Goal: Transaction & Acquisition: Purchase product/service

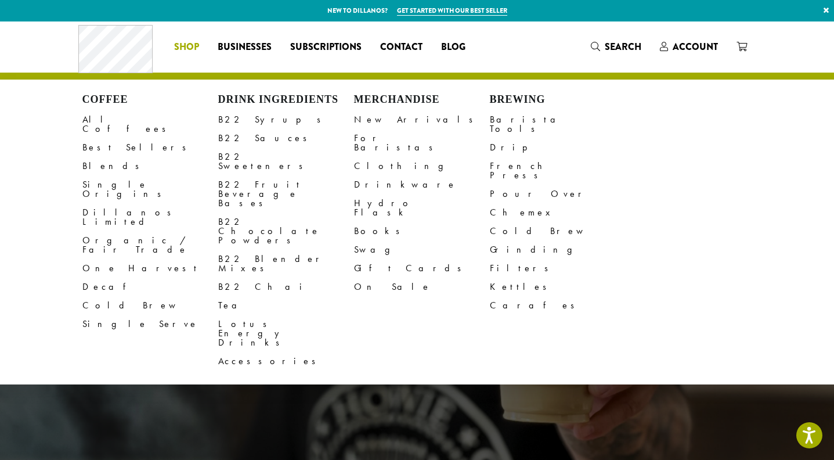
click at [194, 47] on span "Shop" at bounding box center [186, 47] width 25 height 15
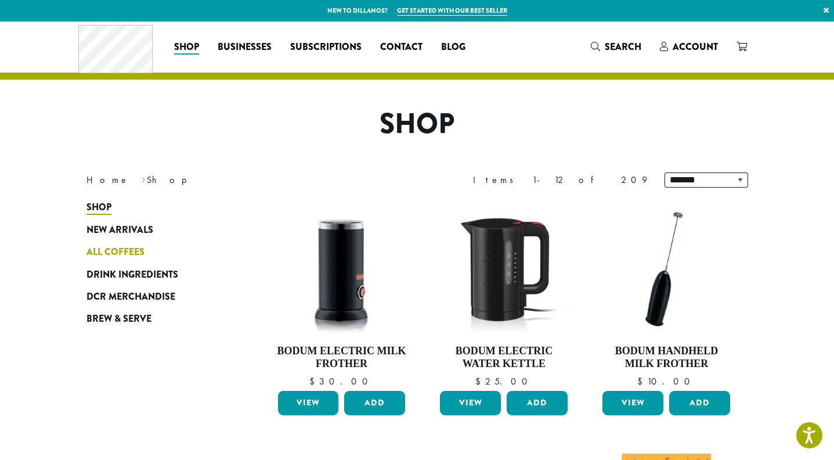
click at [120, 247] on span "All Coffees" at bounding box center [116, 252] width 58 height 15
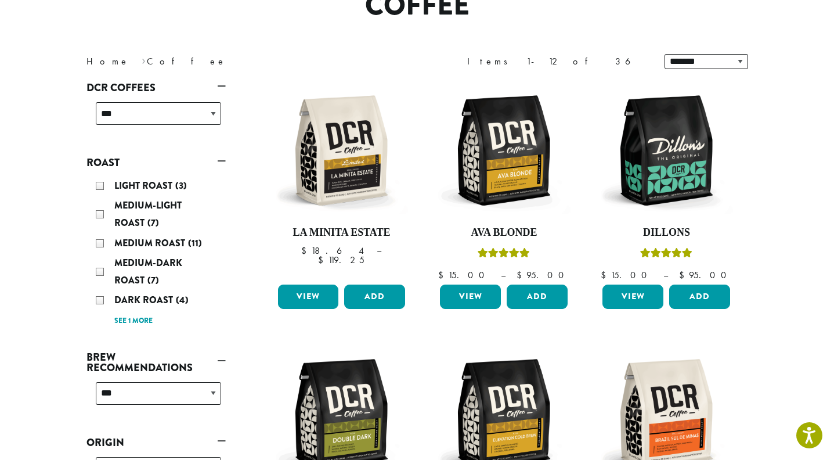
scroll to position [98, 0]
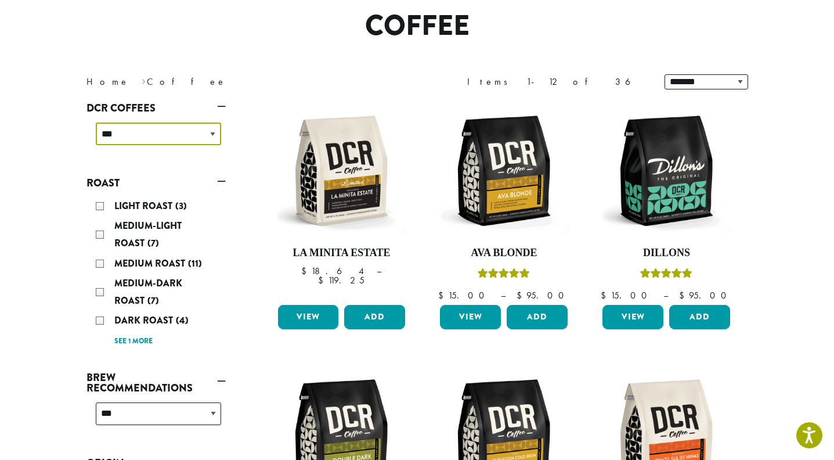
click at [185, 134] on select "**********" at bounding box center [158, 134] width 125 height 23
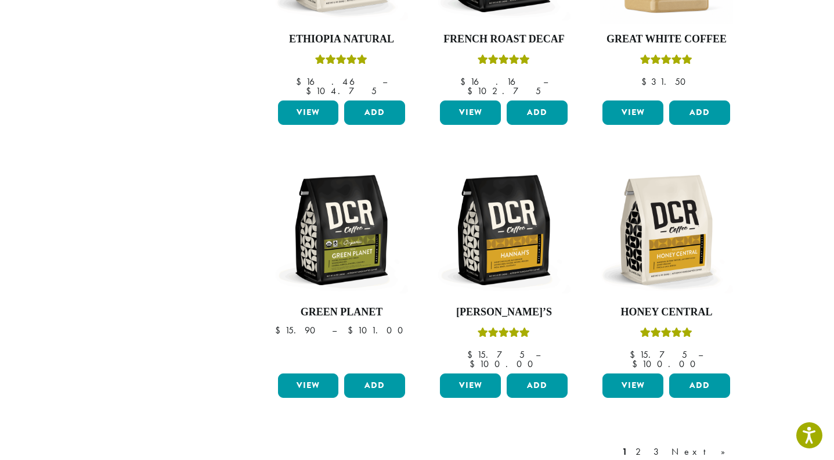
scroll to position [911, 0]
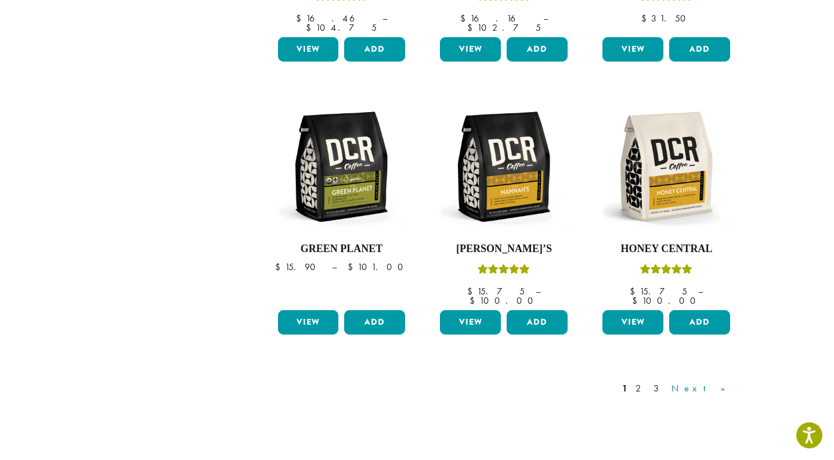
click at [718, 381] on link "Next »" at bounding box center [702, 388] width 67 height 14
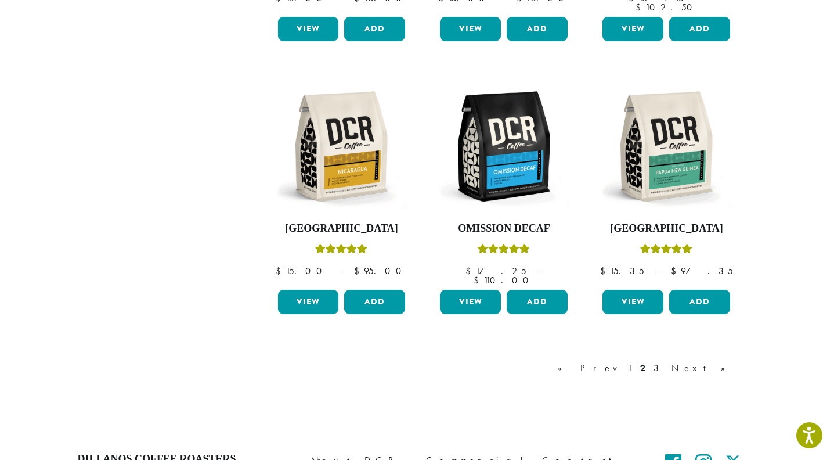
scroll to position [942, 0]
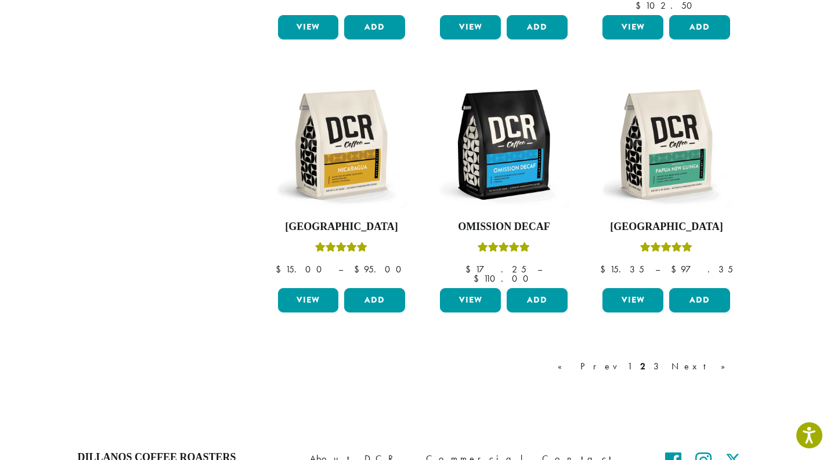
drag, startPoint x: 719, startPoint y: 331, endPoint x: 724, endPoint y: 321, distance: 10.9
click at [719, 359] on link "Next »" at bounding box center [702, 366] width 67 height 14
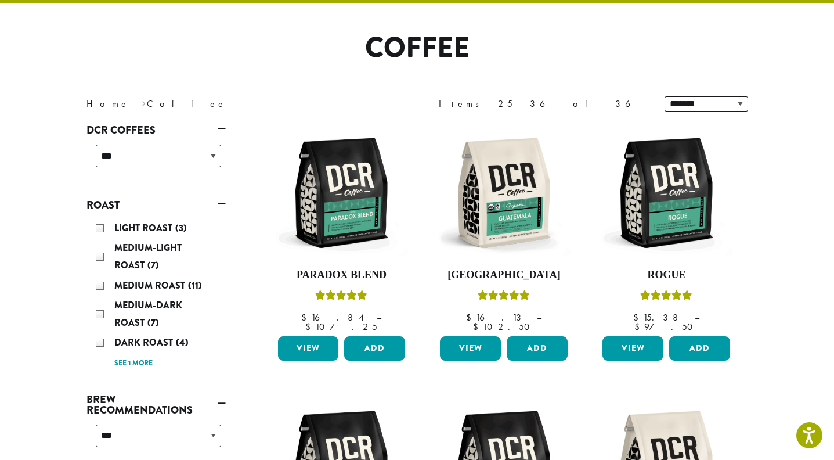
scroll to position [71, 0]
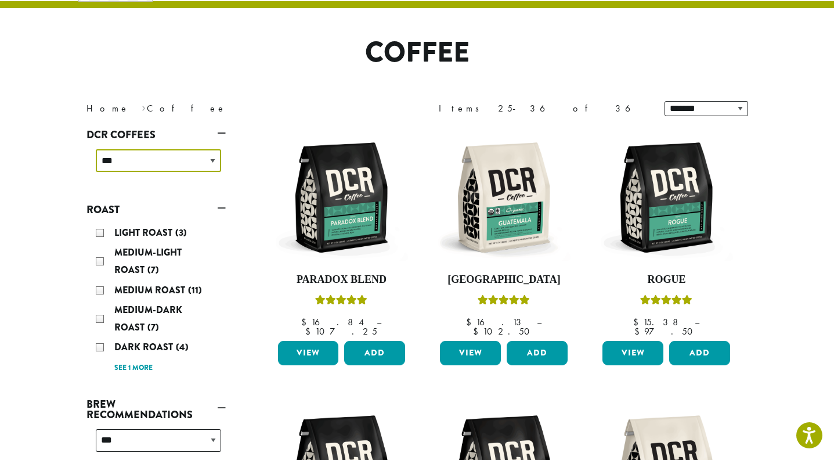
click at [175, 171] on select "**********" at bounding box center [158, 160] width 125 height 23
select select "**********"
click at [96, 149] on select "**********" at bounding box center [158, 160] width 125 height 23
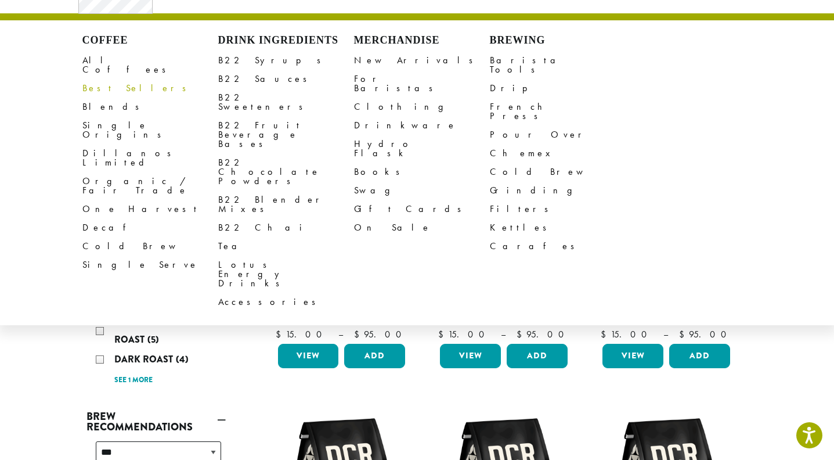
scroll to position [71, 0]
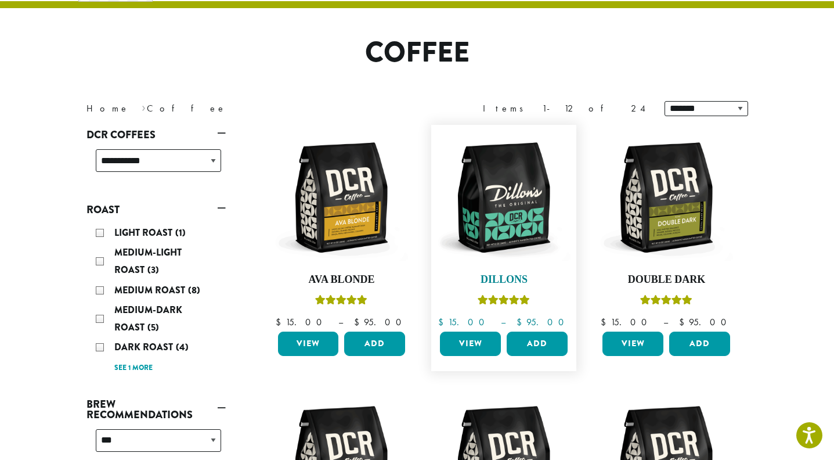
click at [516, 207] on img at bounding box center [504, 198] width 134 height 134
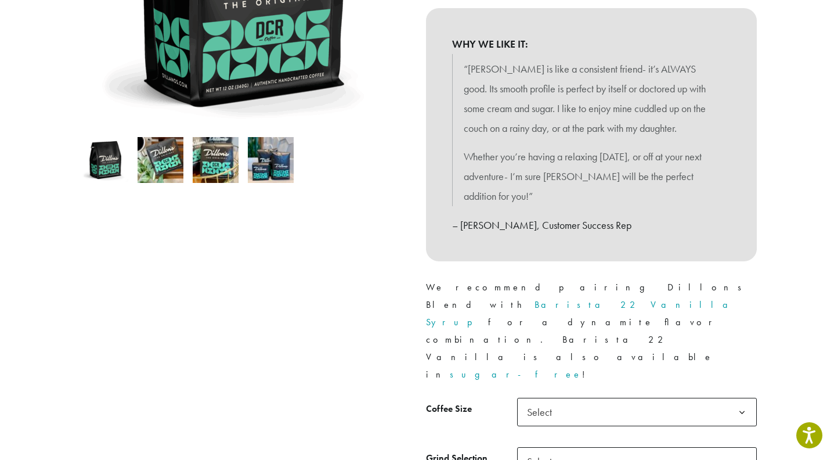
scroll to position [290, 0]
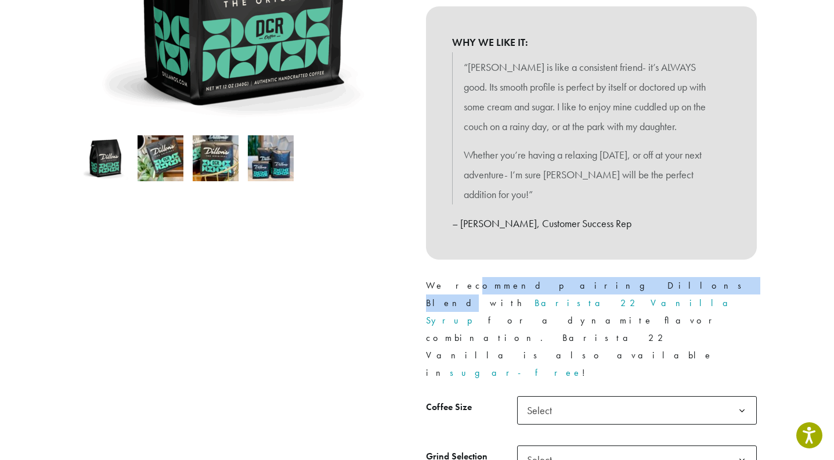
drag, startPoint x: 466, startPoint y: 286, endPoint x: 560, endPoint y: 285, distance: 94.1
click at [560, 285] on p "We recommend pairing Dillons Blend with Barista 22 Vanilla Syrup for a dynamite…" at bounding box center [591, 329] width 331 height 105
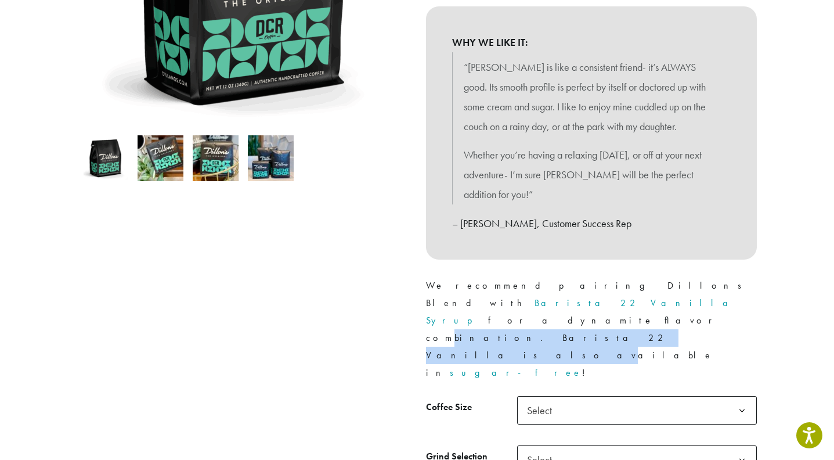
drag, startPoint x: 446, startPoint y: 301, endPoint x: 568, endPoint y: 300, distance: 122.5
click at [568, 300] on p "We recommend pairing Dillons Blend with Barista 22 Vanilla Syrup for a dynamite…" at bounding box center [591, 329] width 331 height 105
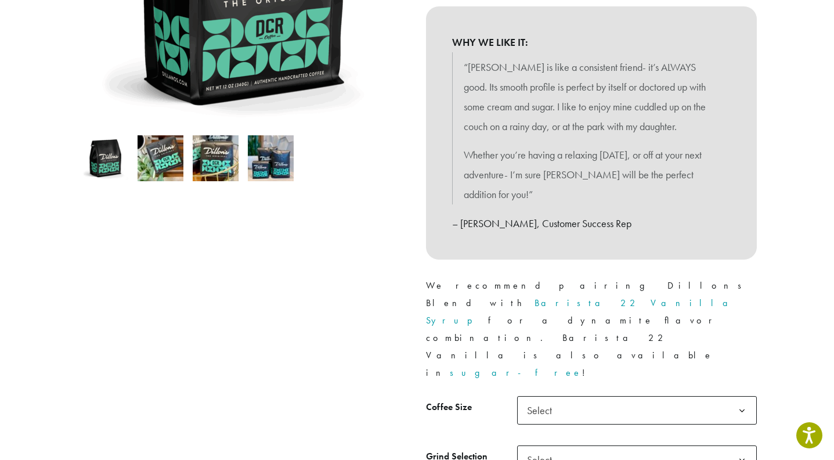
click at [413, 307] on div at bounding box center [243, 185] width 348 height 690
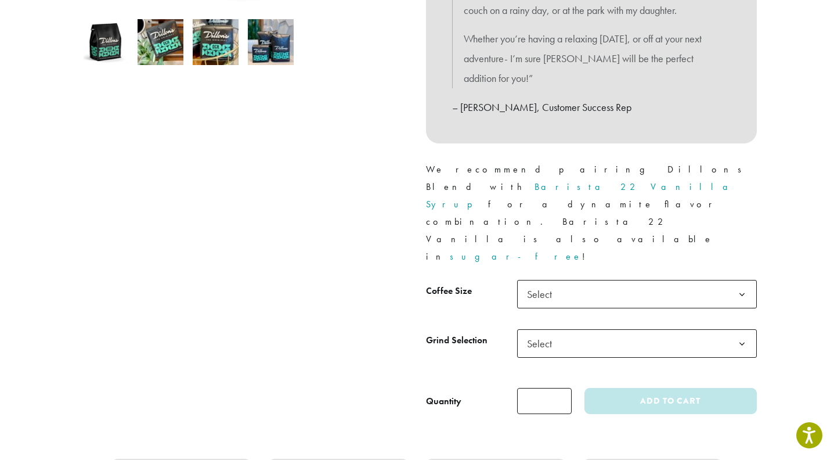
click at [546, 283] on span "Select" at bounding box center [543, 294] width 41 height 23
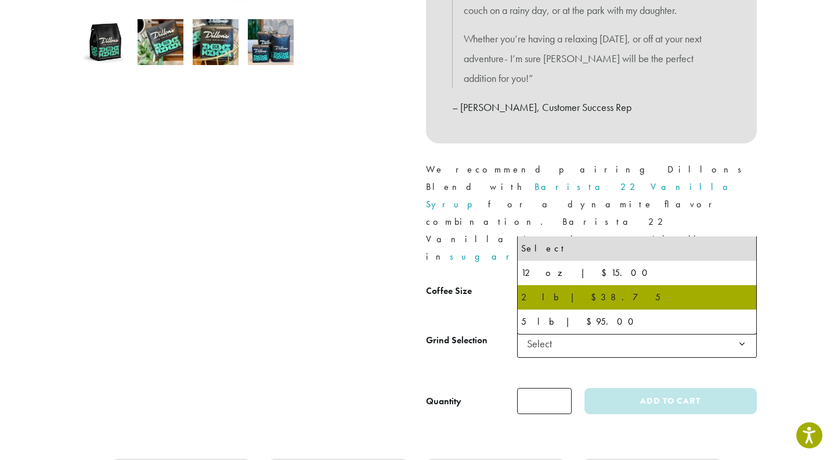
select select "**********"
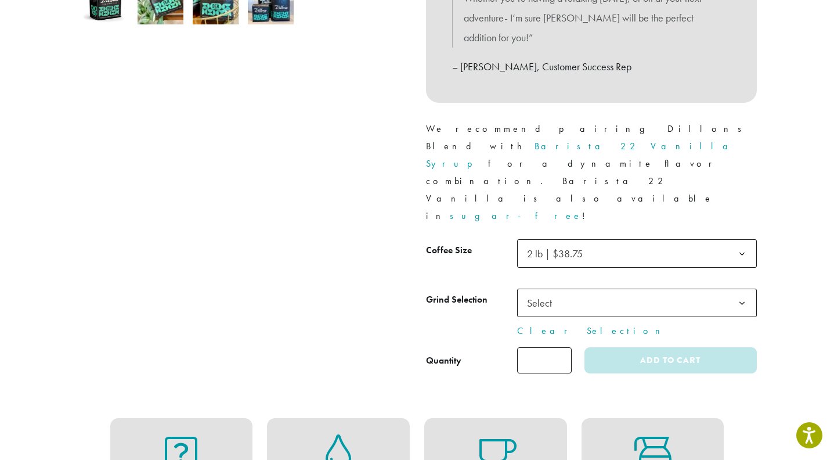
scroll to position [465, 0]
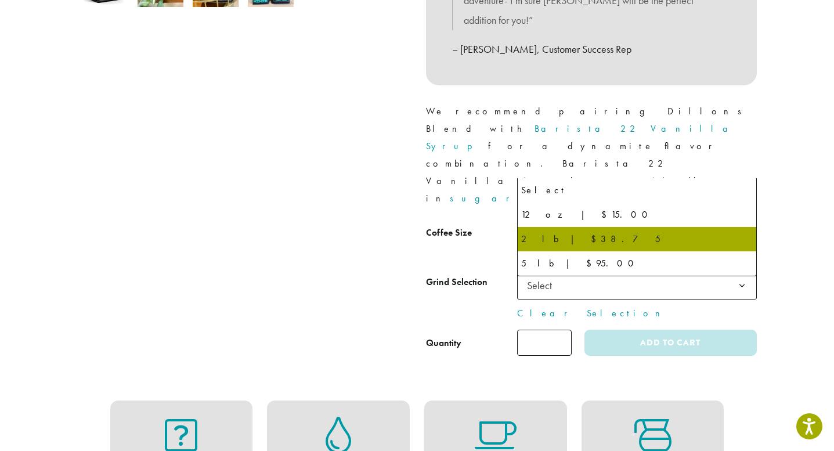
click at [585, 225] on span "2 lb | $38.75" at bounding box center [559, 236] width 72 height 23
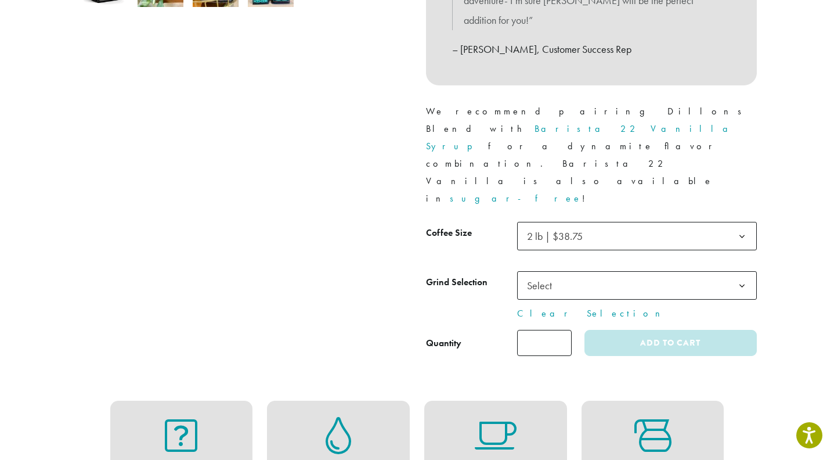
click at [322, 176] on div at bounding box center [243, 11] width 348 height 690
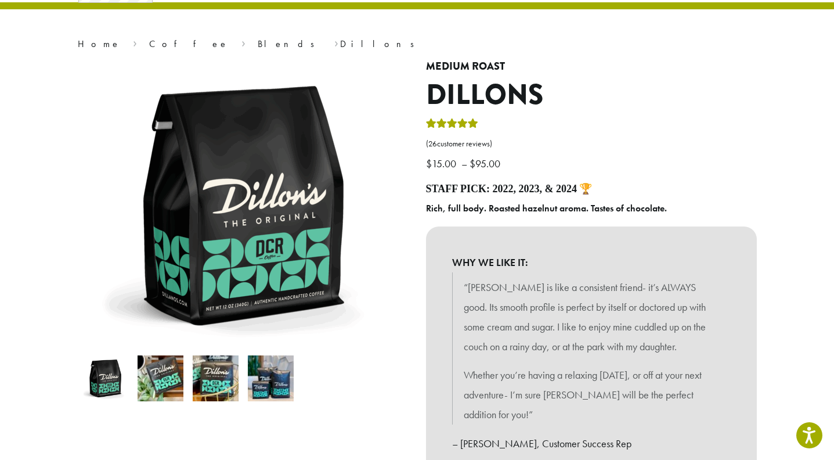
scroll to position [0, 0]
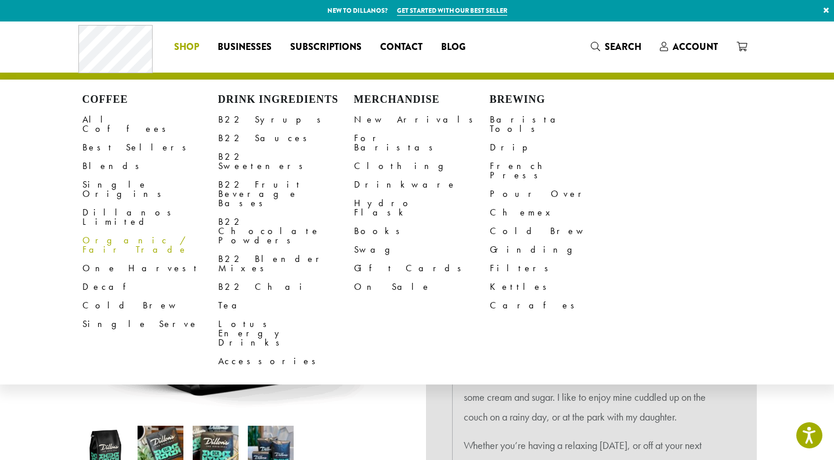
click at [113, 231] on link "Organic / Fair Trade" at bounding box center [150, 245] width 136 height 28
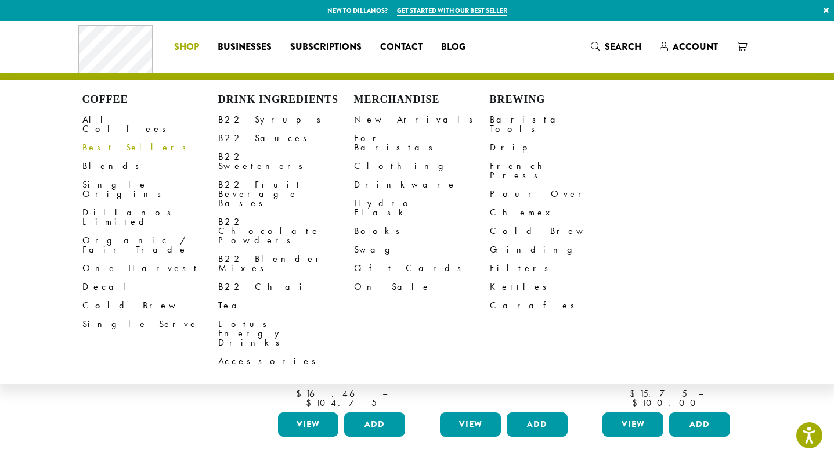
click at [102, 138] on link "Best Sellers" at bounding box center [150, 147] width 136 height 19
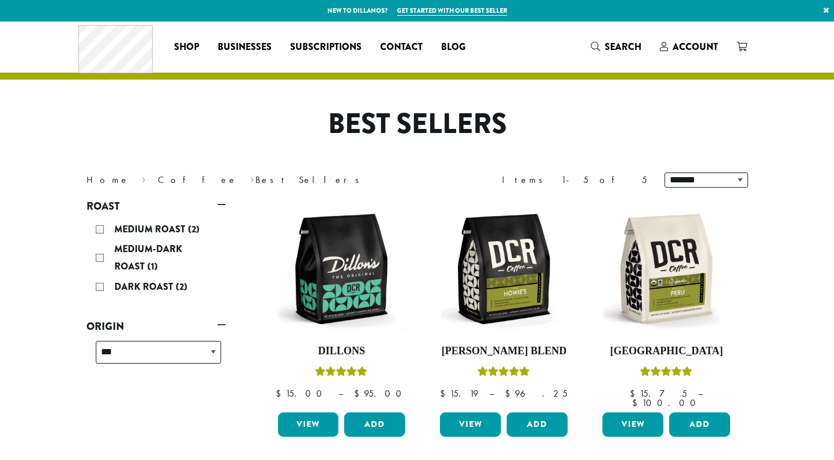
scroll to position [58, 0]
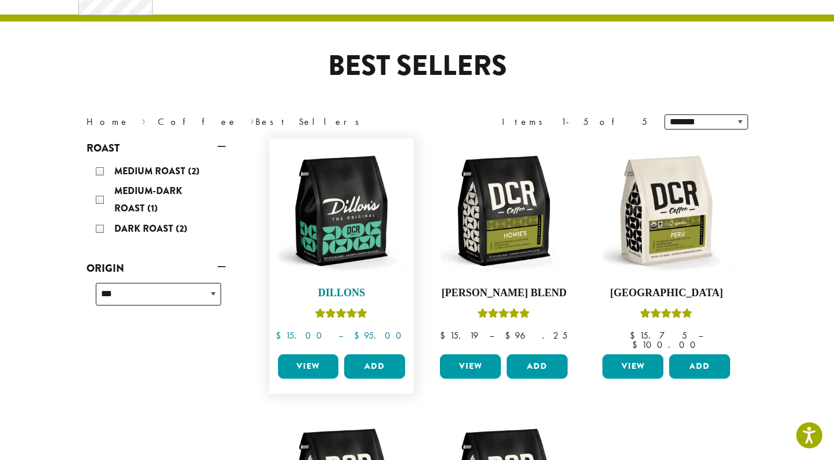
click at [343, 235] on img at bounding box center [342, 211] width 134 height 134
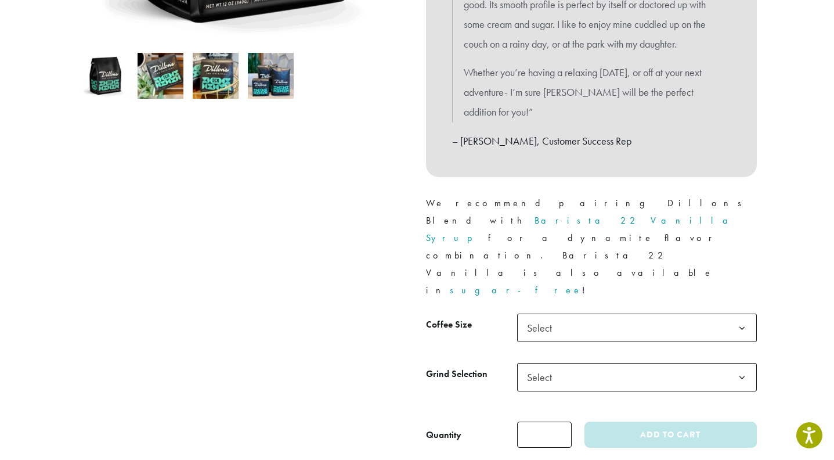
scroll to position [406, 0]
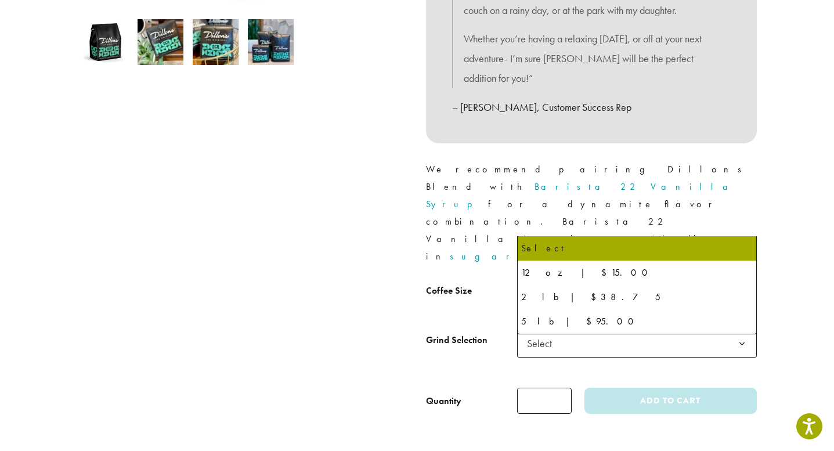
click at [604, 280] on span "Select" at bounding box center [637, 294] width 240 height 28
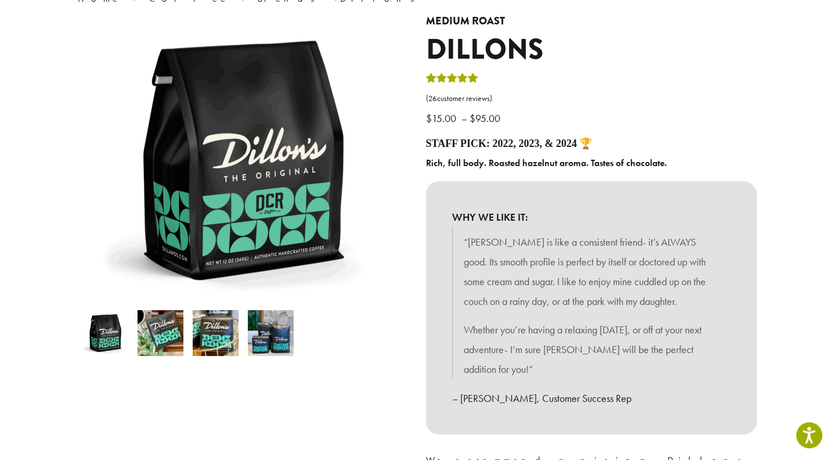
scroll to position [116, 0]
drag, startPoint x: 159, startPoint y: 341, endPoint x: 174, endPoint y: 338, distance: 14.8
click at [159, 341] on img at bounding box center [161, 332] width 46 height 46
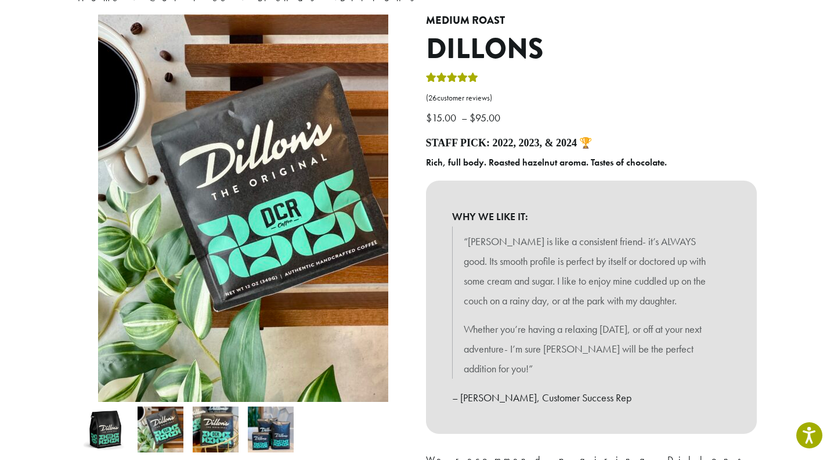
click at [221, 426] on img at bounding box center [216, 429] width 46 height 46
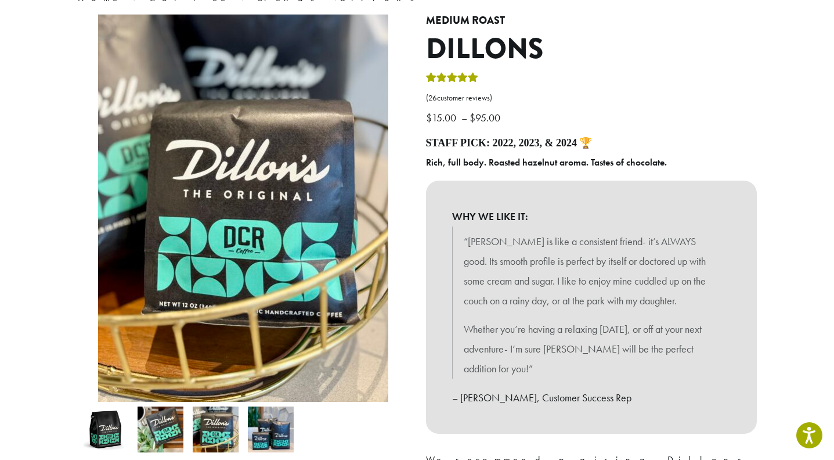
click at [290, 435] on img at bounding box center [271, 429] width 46 height 46
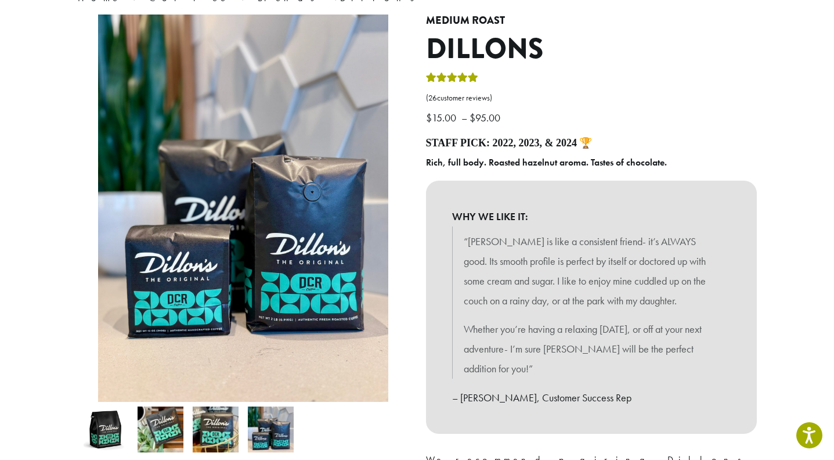
click at [113, 434] on img at bounding box center [105, 429] width 46 height 46
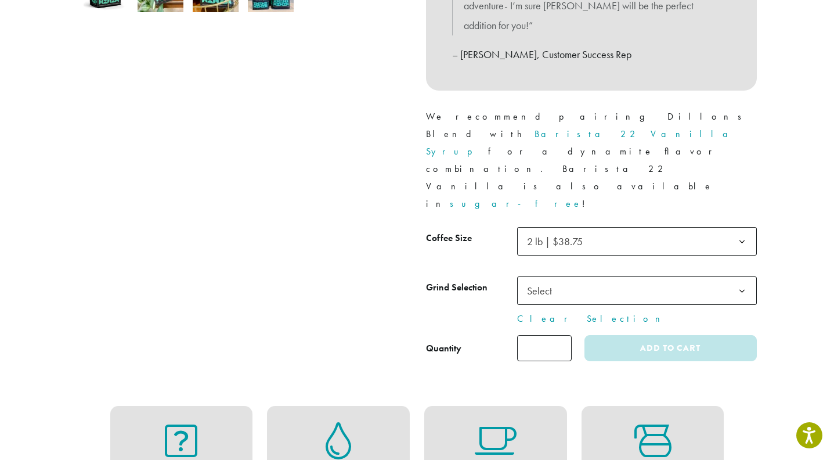
scroll to position [465, 0]
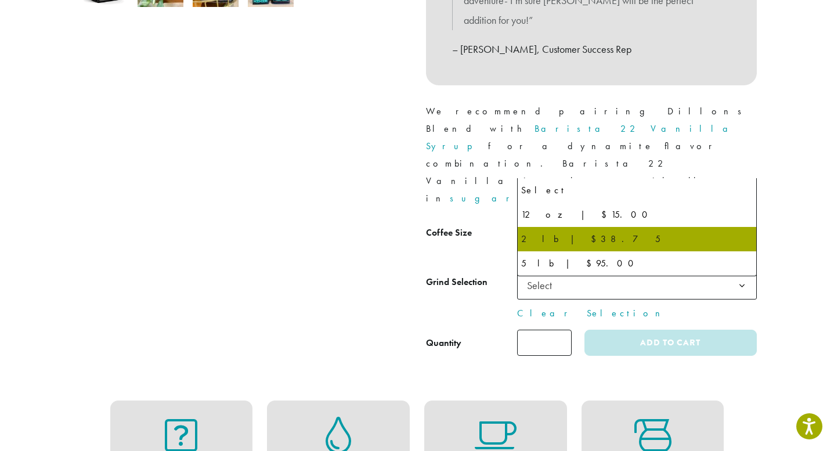
click at [672, 222] on span "2 lb | $38.75" at bounding box center [637, 236] width 240 height 28
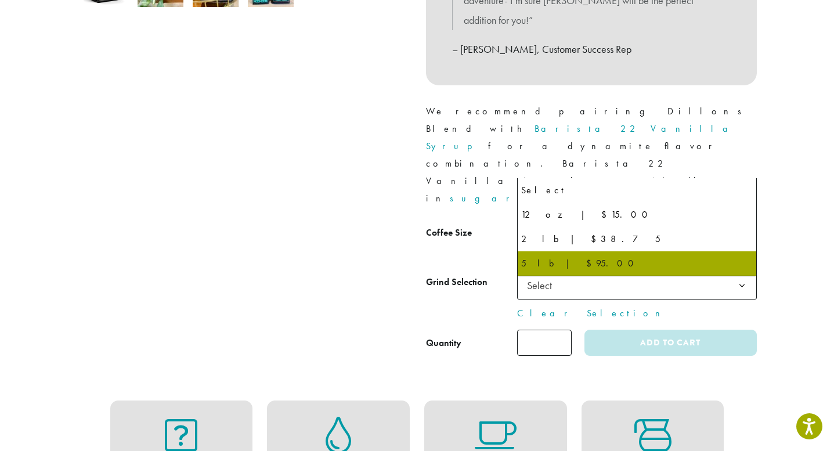
click at [624, 222] on span "5 lb | $95.00" at bounding box center [637, 236] width 240 height 28
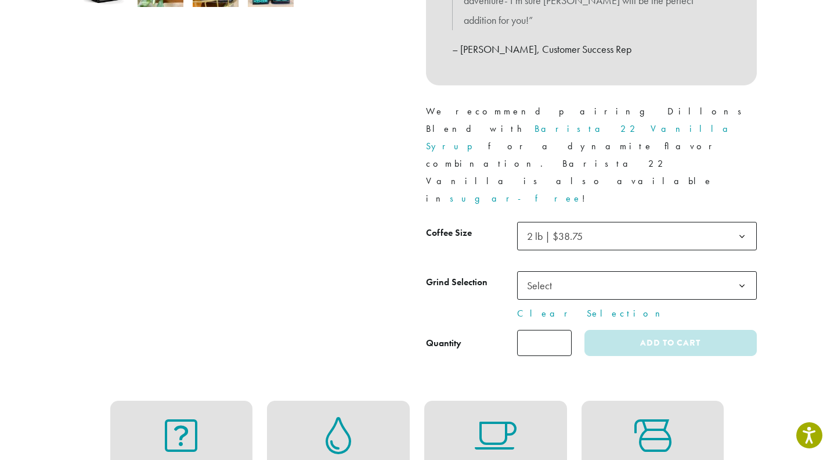
click at [591, 225] on span "2 lb | $38.75" at bounding box center [559, 236] width 72 height 23
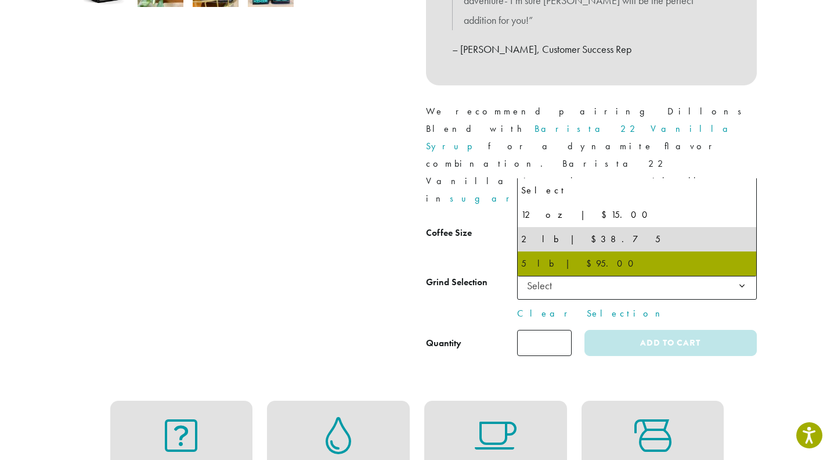
select select "**********"
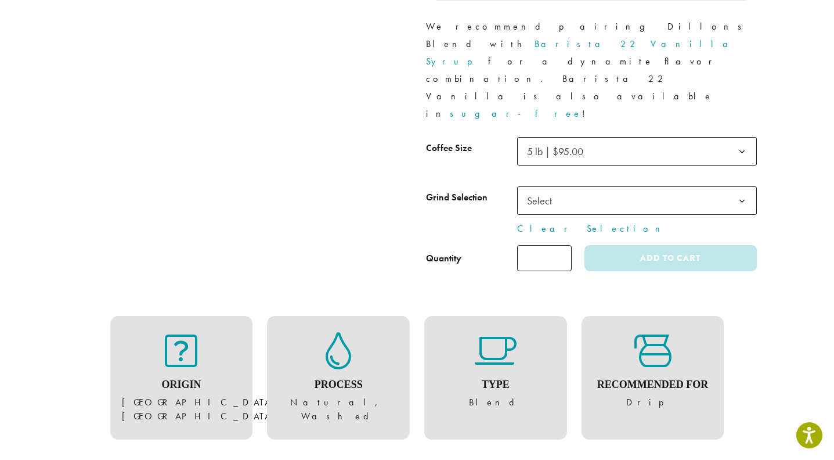
scroll to position [549, 0]
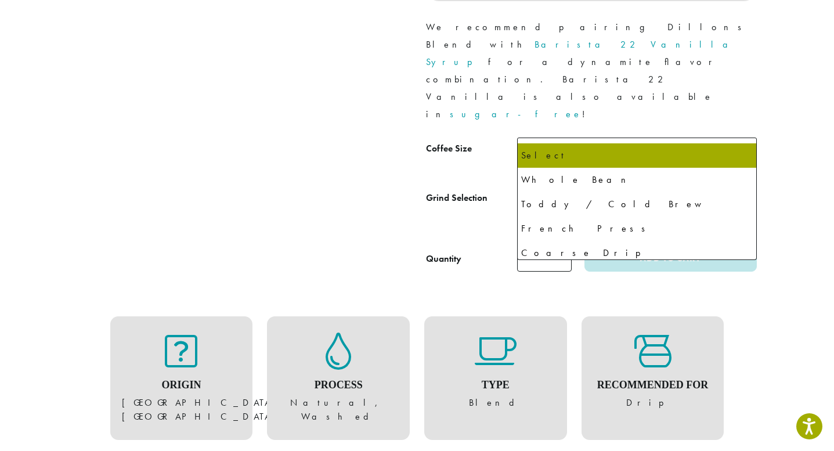
click at [682, 187] on span "Select" at bounding box center [637, 201] width 240 height 28
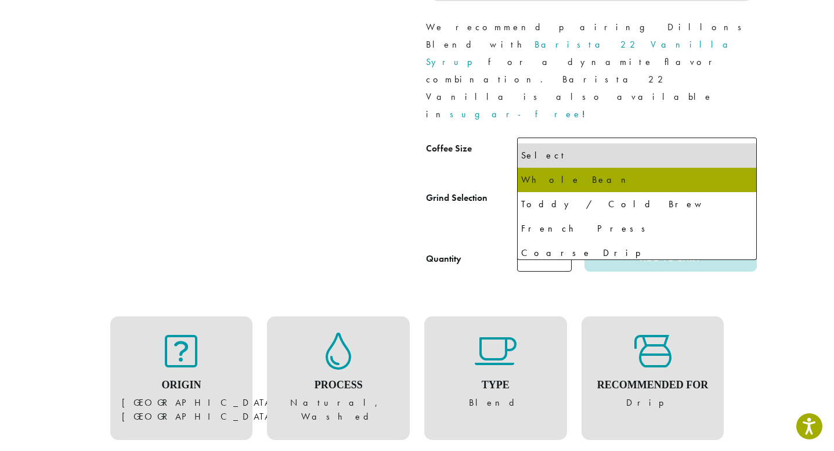
select select "**********"
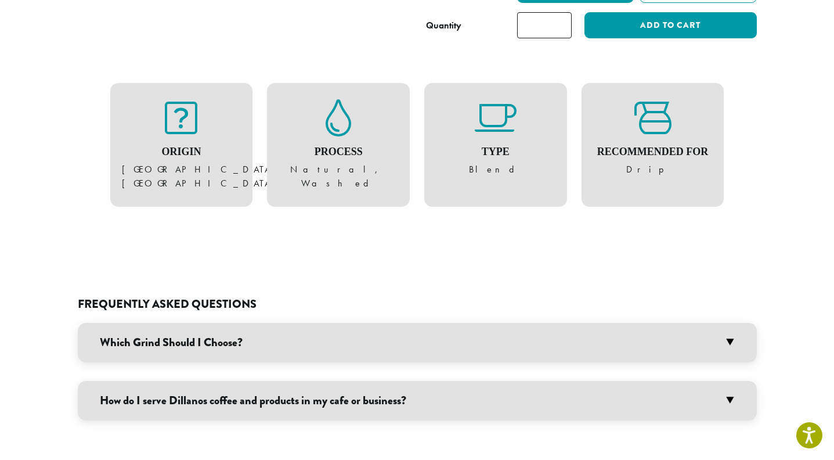
scroll to position [815, 0]
click at [649, 322] on h3 "Which Grind Should I Choose?" at bounding box center [417, 341] width 679 height 39
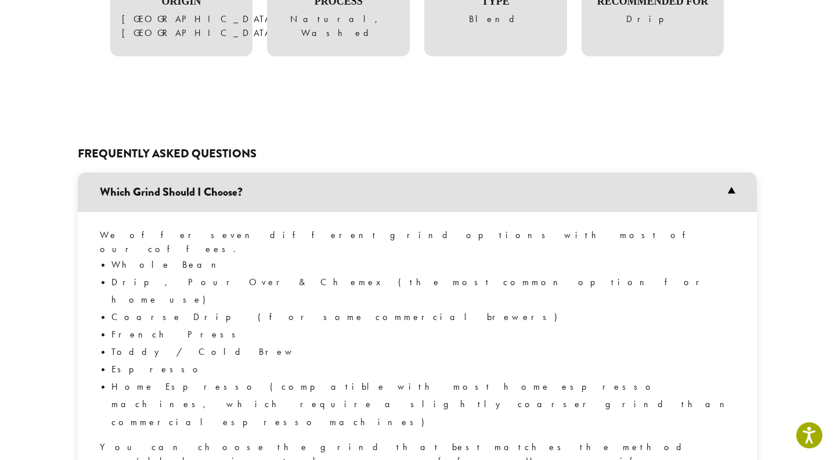
scroll to position [966, 0]
click at [655, 172] on h3 "Which Grind Should I Choose?" at bounding box center [417, 191] width 679 height 39
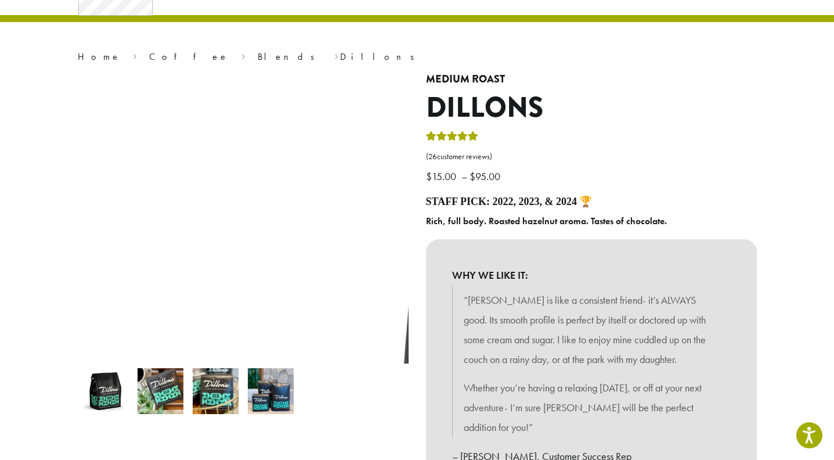
scroll to position [0, 0]
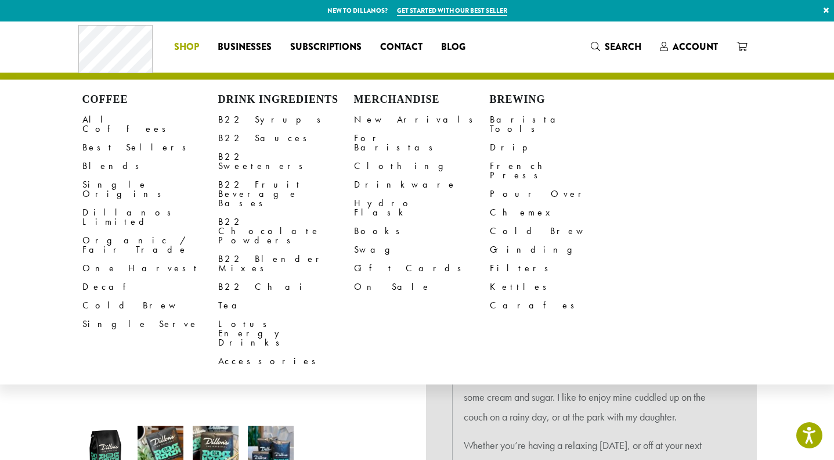
click at [193, 45] on span "Shop" at bounding box center [186, 47] width 25 height 15
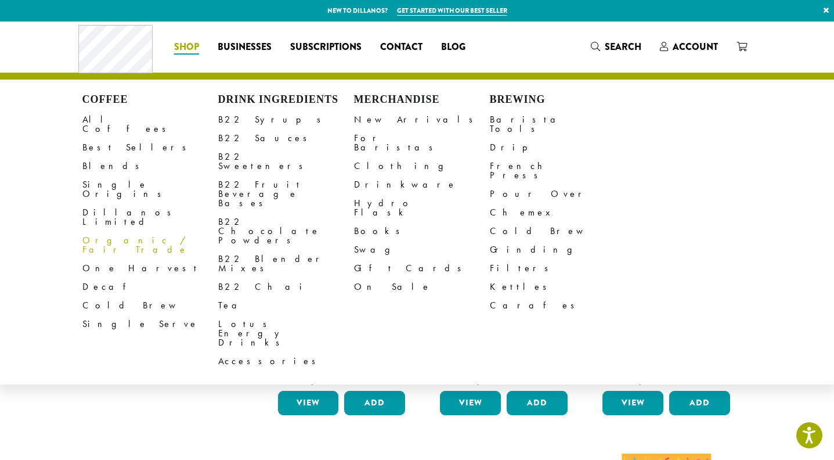
click at [114, 231] on link "Organic / Fair Trade" at bounding box center [150, 245] width 136 height 28
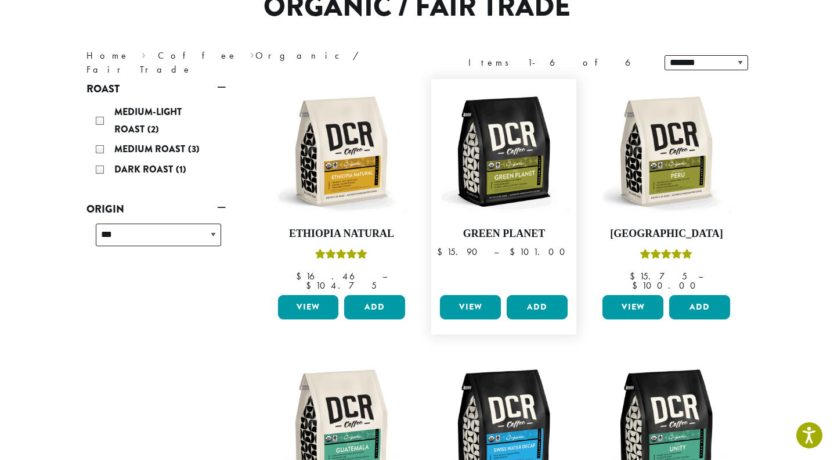
scroll to position [116, 0]
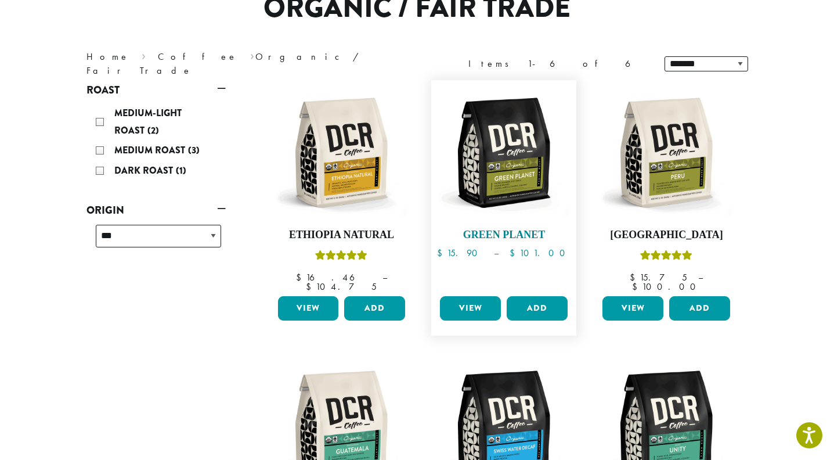
click at [510, 157] on img at bounding box center [504, 153] width 134 height 134
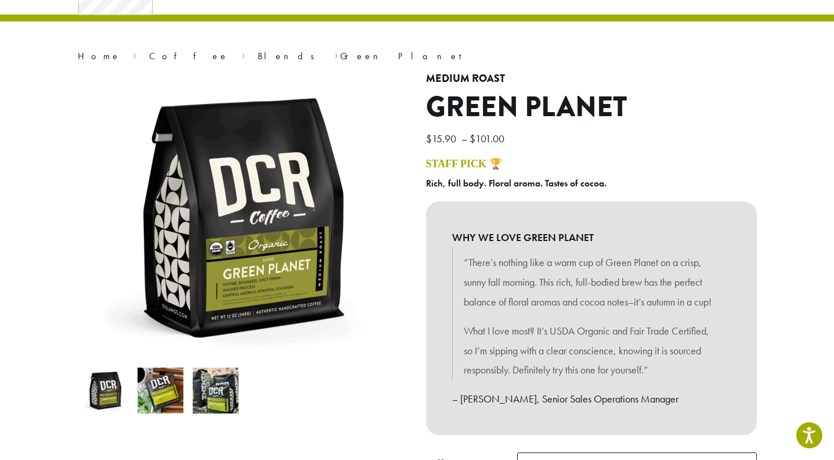
scroll to position [116, 0]
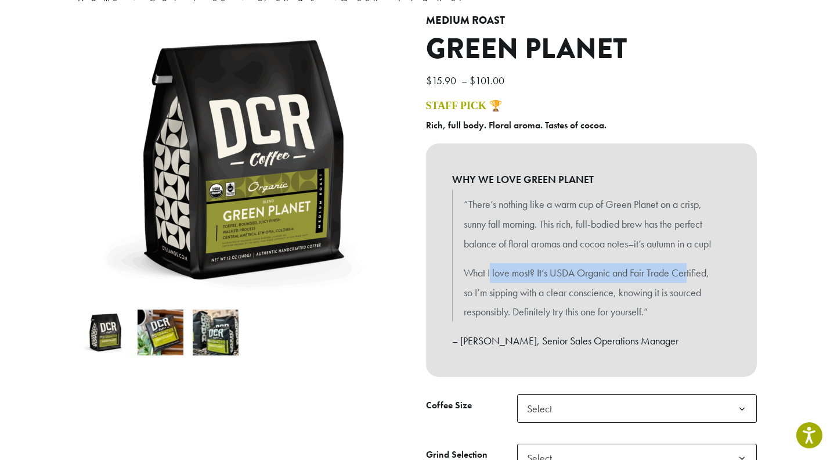
drag, startPoint x: 503, startPoint y: 288, endPoint x: 692, endPoint y: 288, distance: 188.7
click at [692, 288] on p "What I love most? It’s USDA Organic and Fair Trade Certified, so I’m sipping wi…" at bounding box center [591, 292] width 255 height 59
click at [497, 308] on p "What I love most? It’s USDA Organic and Fair Trade Certified, so I’m sipping wi…" at bounding box center [591, 292] width 255 height 59
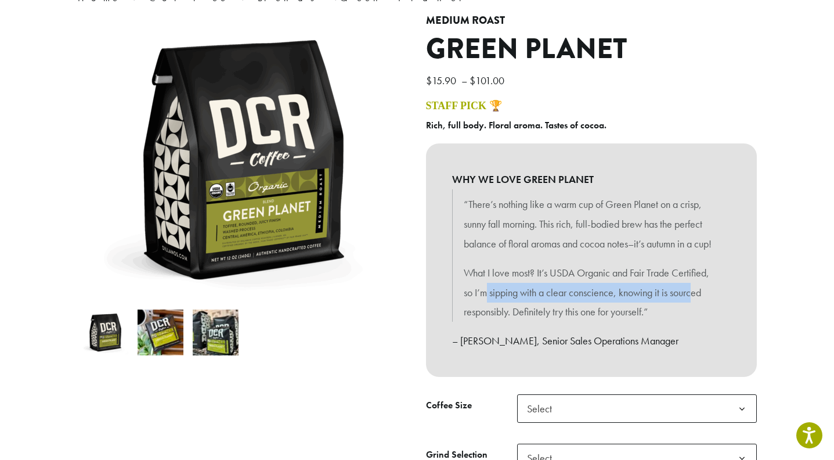
drag, startPoint x: 488, startPoint y: 312, endPoint x: 694, endPoint y: 309, distance: 206.7
click at [694, 309] on p "What I love most? It’s USDA Organic and Fair Trade Certified, so I’m sipping wi…" at bounding box center [591, 292] width 255 height 59
drag, startPoint x: 694, startPoint y: 309, endPoint x: 523, endPoint y: 332, distance: 172.9
click at [520, 322] on p "What I love most? It’s USDA Organic and Fair Trade Certified, so I’m sipping wi…" at bounding box center [591, 292] width 255 height 59
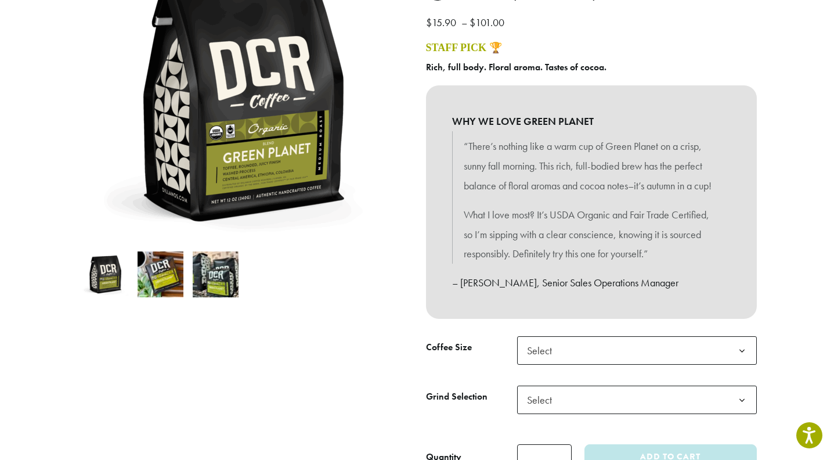
click at [144, 273] on img at bounding box center [161, 274] width 46 height 46
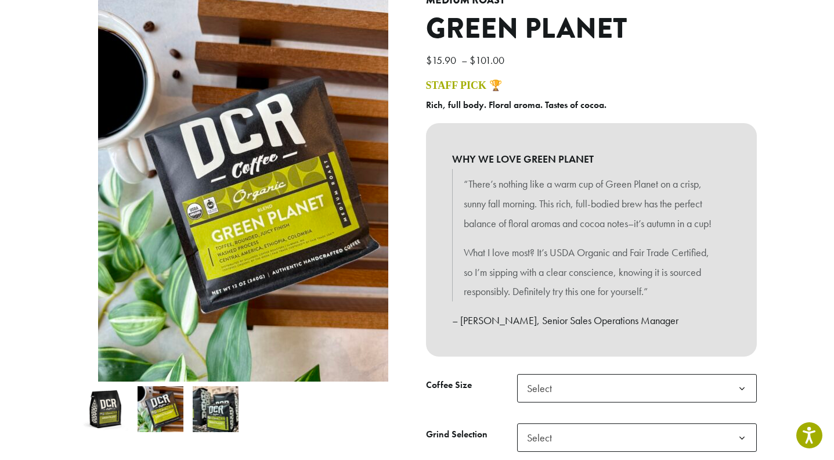
scroll to position [116, 0]
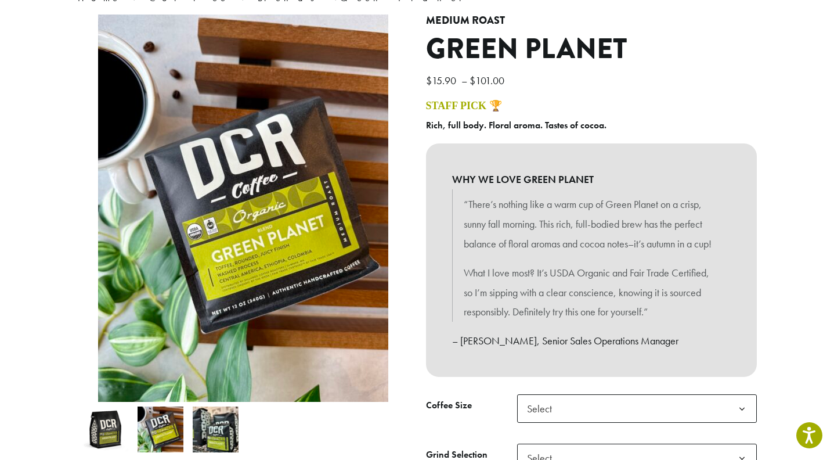
click at [217, 414] on img at bounding box center [216, 429] width 46 height 46
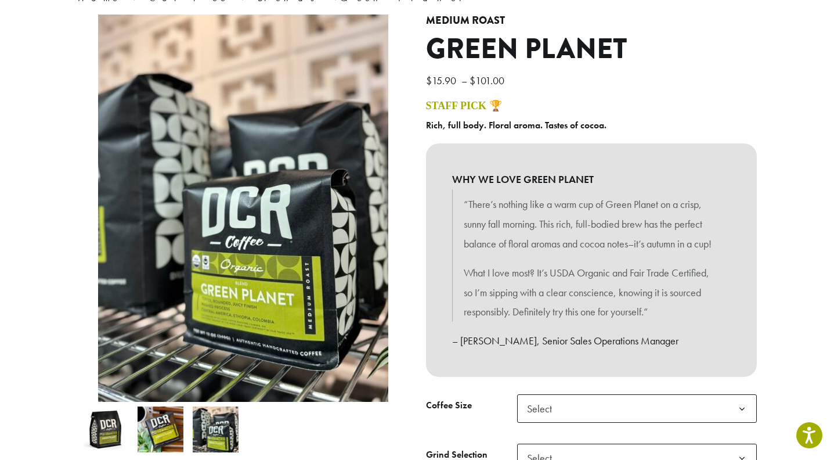
click at [95, 437] on img at bounding box center [105, 429] width 46 height 46
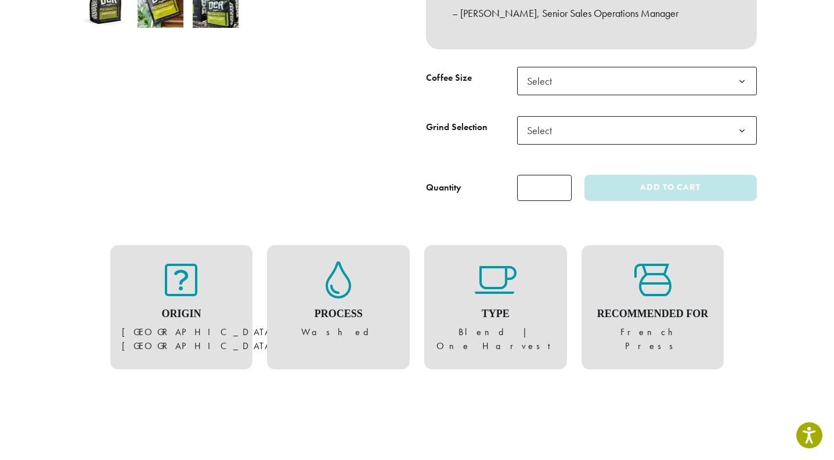
scroll to position [465, 0]
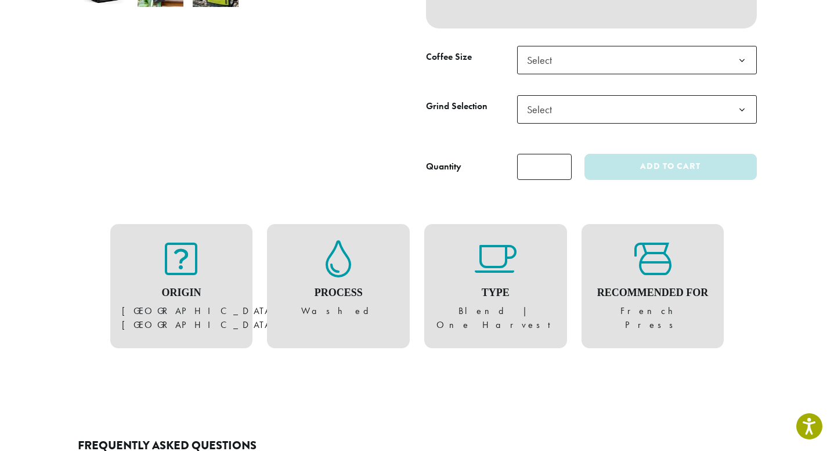
click at [649, 74] on span "Select" at bounding box center [637, 60] width 240 height 28
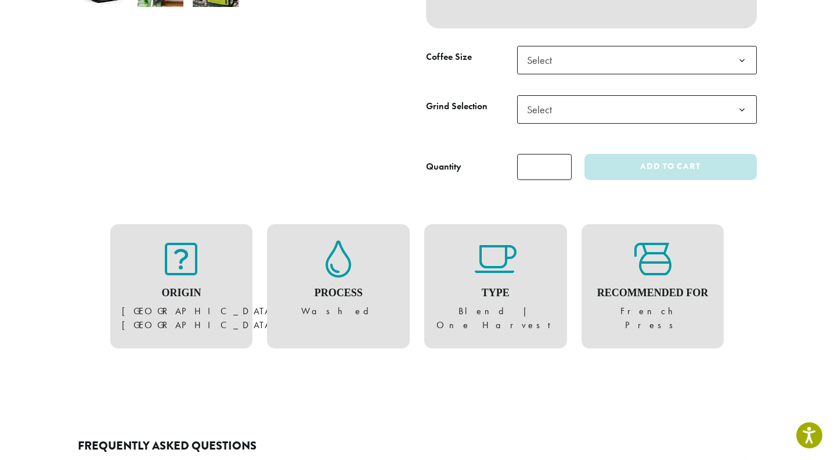
click at [663, 74] on span "Select" at bounding box center [637, 60] width 240 height 28
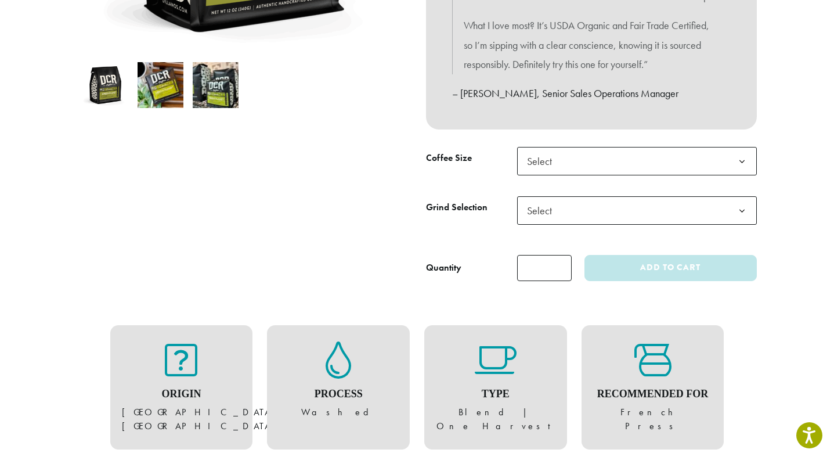
scroll to position [368, 0]
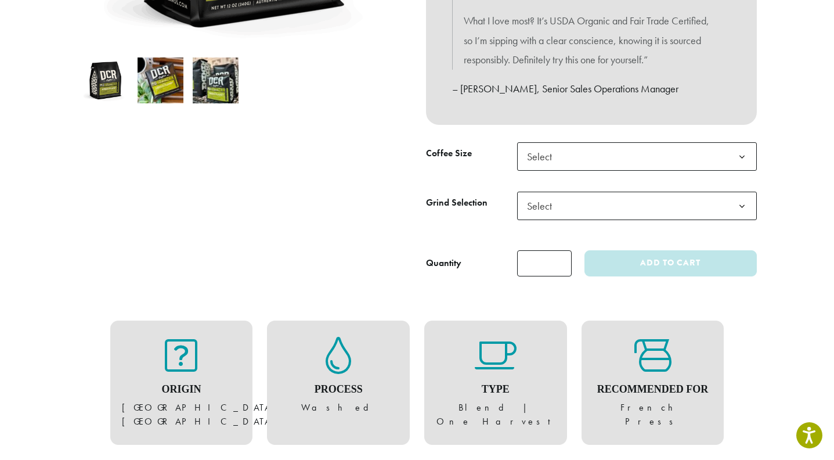
click at [679, 171] on span "Select" at bounding box center [637, 156] width 240 height 28
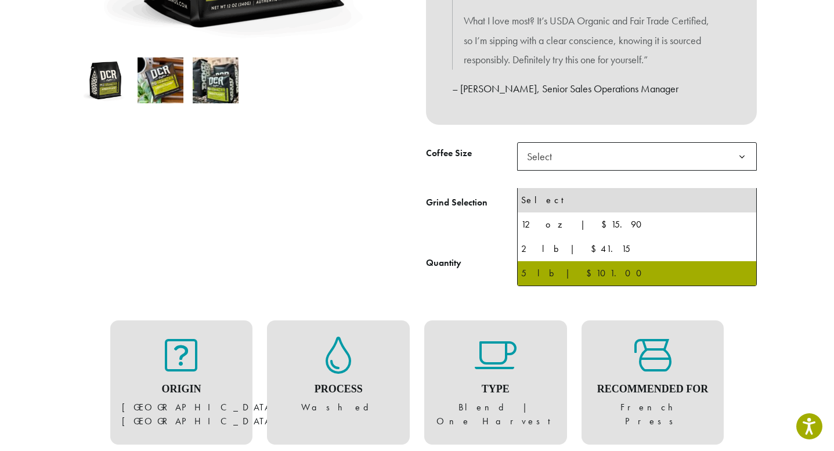
drag, startPoint x: 663, startPoint y: 265, endPoint x: 706, endPoint y: 250, distance: 46.3
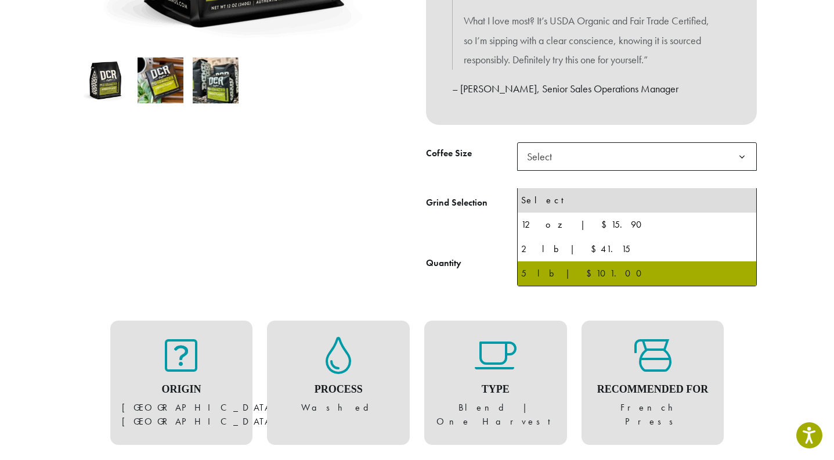
select select "**********"
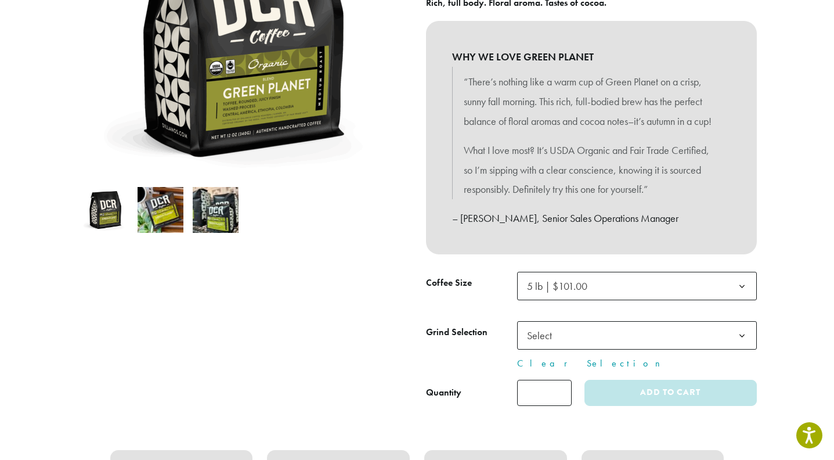
scroll to position [252, 0]
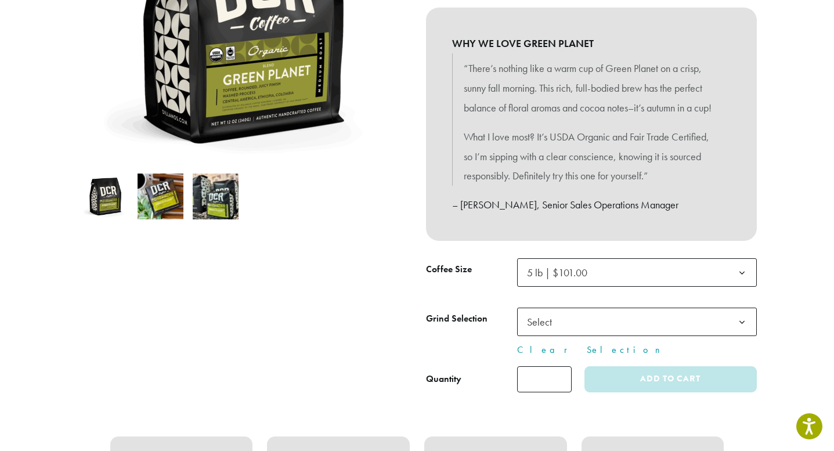
click at [647, 336] on span "Select" at bounding box center [637, 322] width 240 height 28
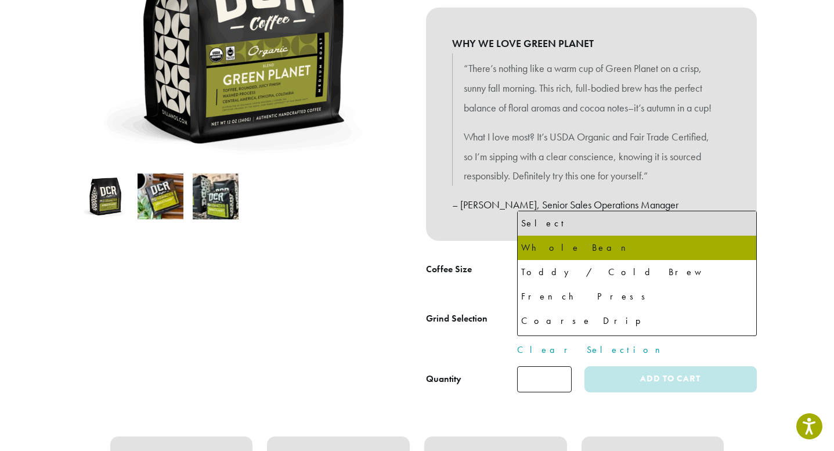
select select "**********"
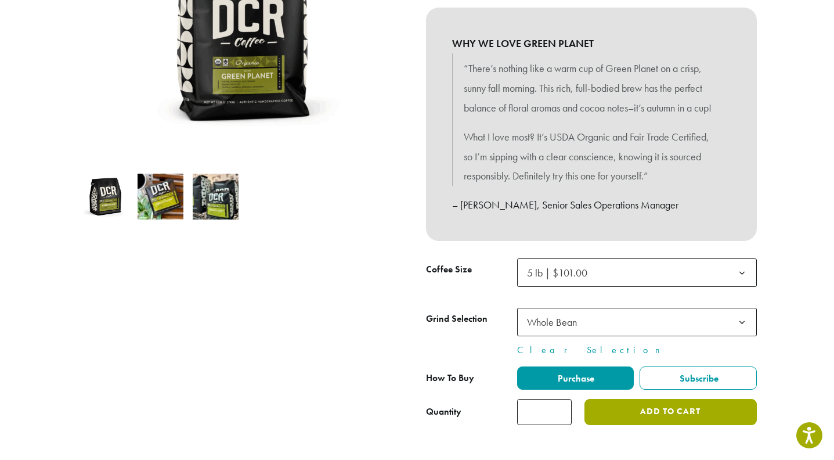
click at [673, 425] on button "Add to cart" at bounding box center [671, 412] width 172 height 26
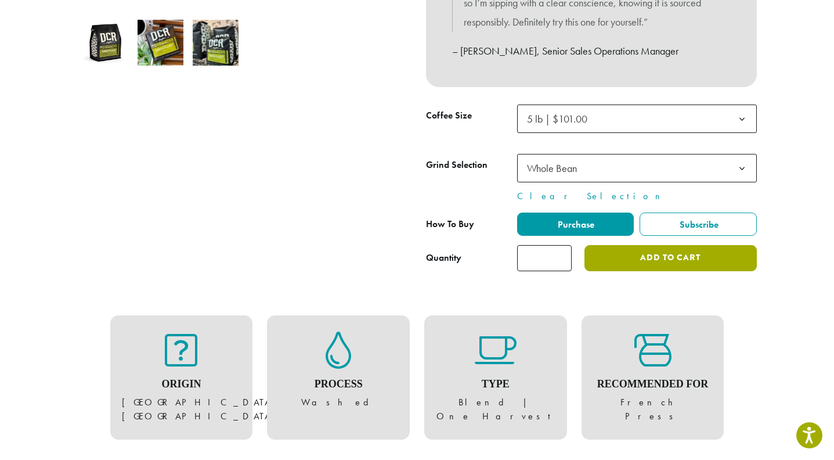
scroll to position [406, 0]
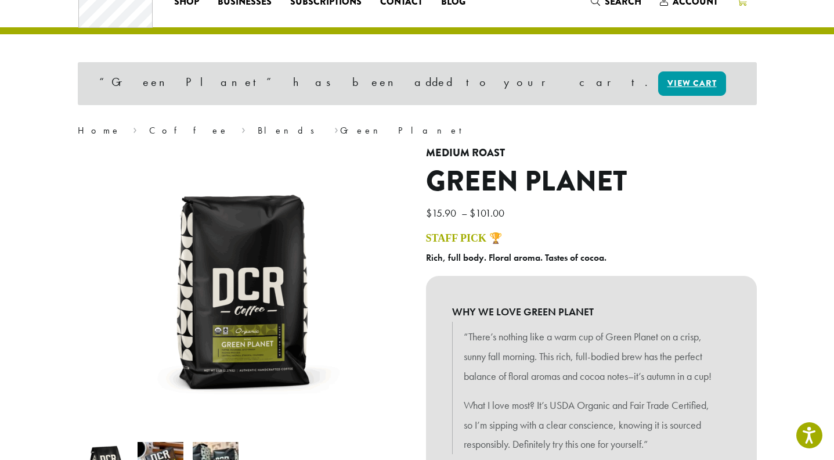
scroll to position [137, 0]
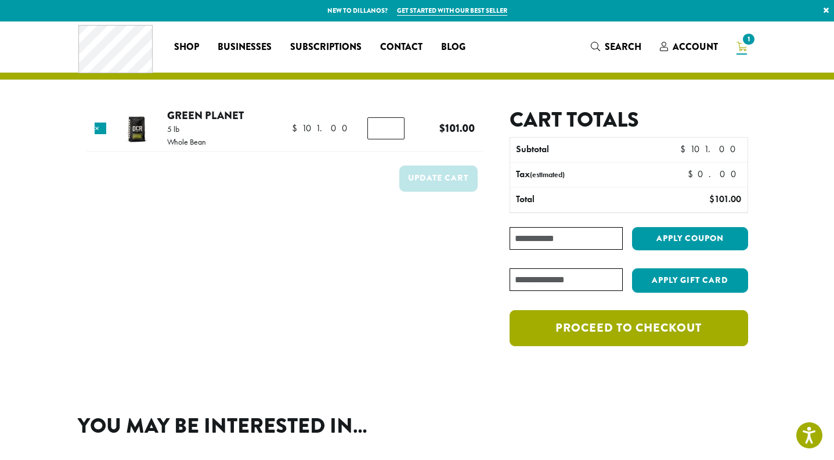
click at [643, 331] on link "Proceed to checkout" at bounding box center [629, 328] width 238 height 36
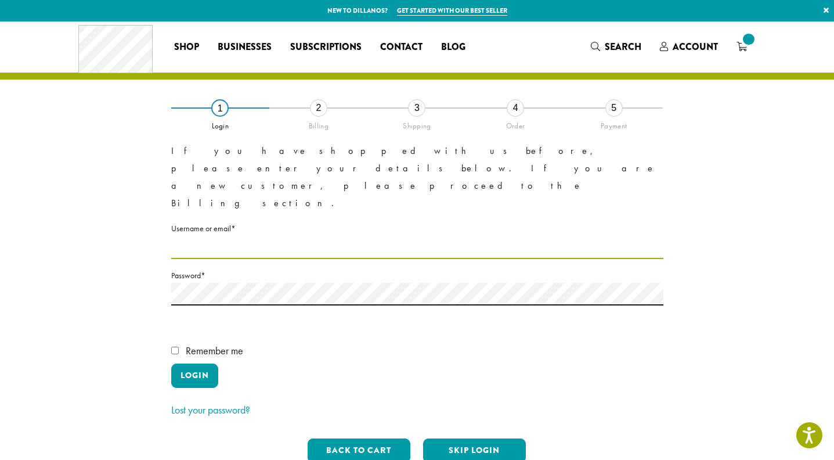
click at [196, 236] on input "Username or email * Required" at bounding box center [417, 247] width 492 height 23
click at [128, 253] on div "**********" at bounding box center [418, 289] width 662 height 365
click at [219, 236] on input "Username or email * Required" at bounding box center [417, 247] width 492 height 23
type input "**********"
click at [273, 236] on input "**********" at bounding box center [417, 247] width 492 height 23
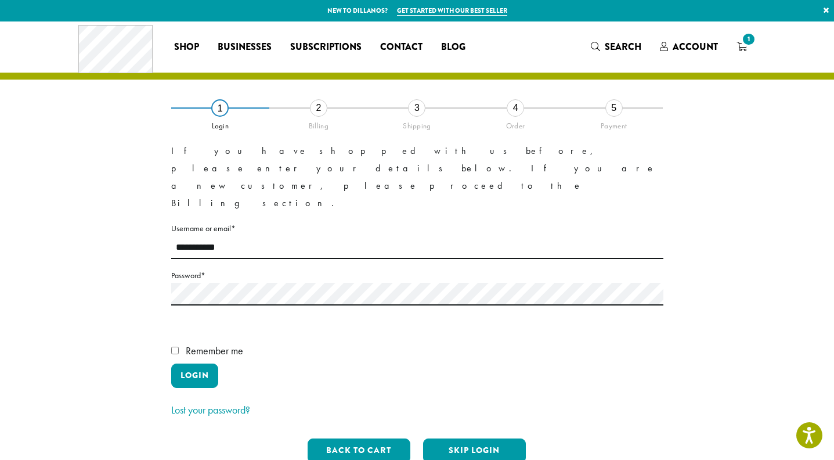
click at [330, 341] on p "Remember me Login" at bounding box center [417, 365] width 492 height 49
click at [376, 400] on p "Lost your password?" at bounding box center [417, 410] width 492 height 20
click at [455, 438] on button "Skip Login" at bounding box center [474, 450] width 103 height 24
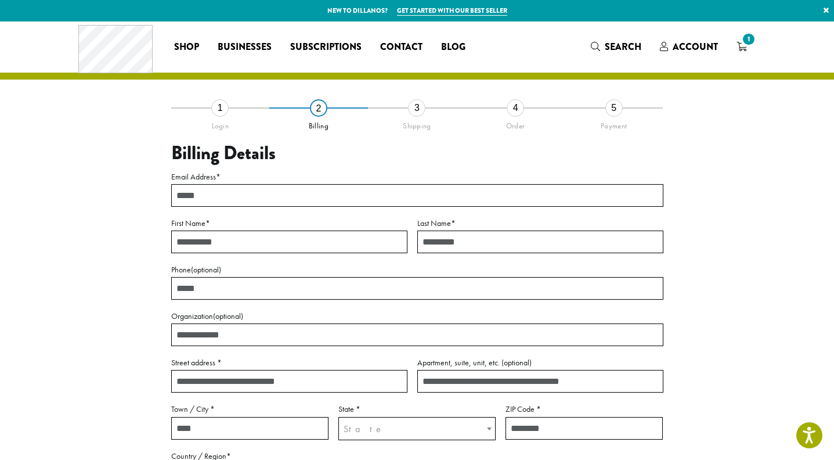
click at [228, 195] on input "Email Address *" at bounding box center [417, 195] width 492 height 23
type input "**********"
type input "*****"
type input "*******"
type input "**********"
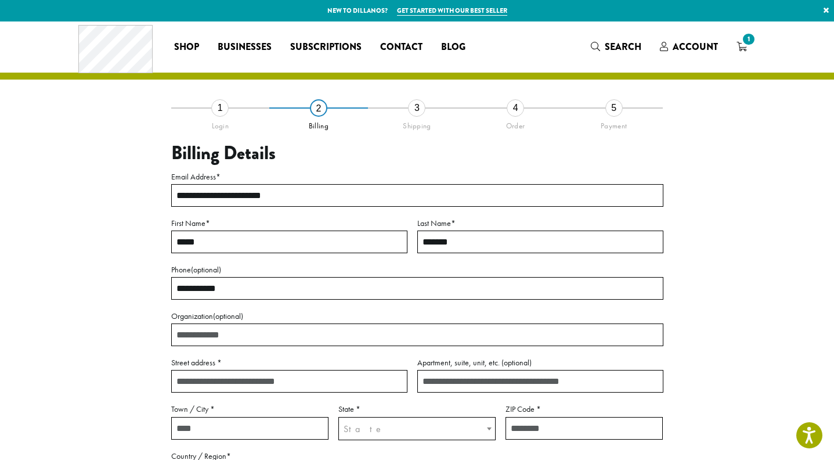
type input "**********"
select select "**"
type input "*****"
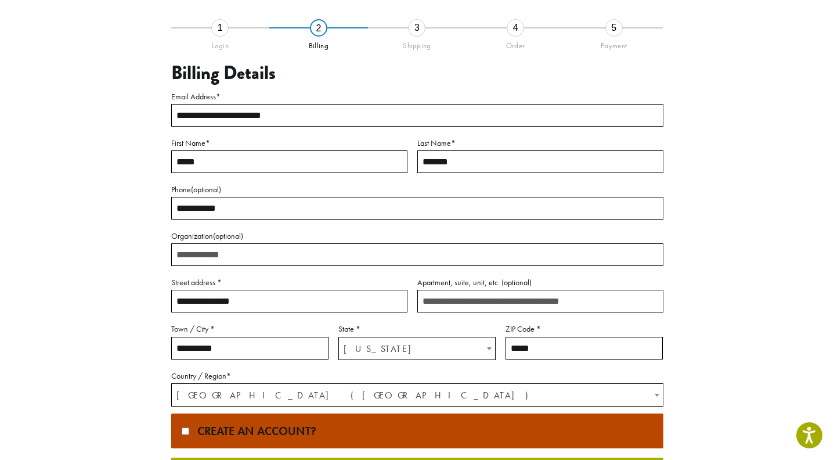
scroll to position [81, 0]
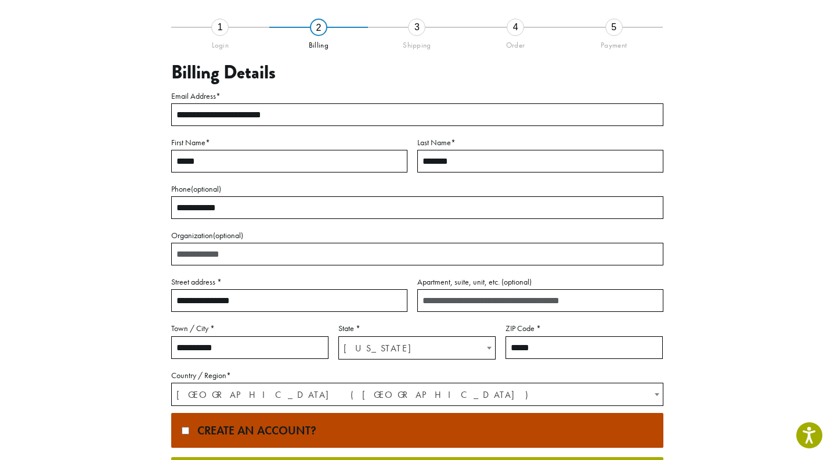
click at [182, 210] on input "**********" at bounding box center [417, 207] width 492 height 23
type input "**********"
click at [135, 238] on div "**********" at bounding box center [418, 284] width 662 height 515
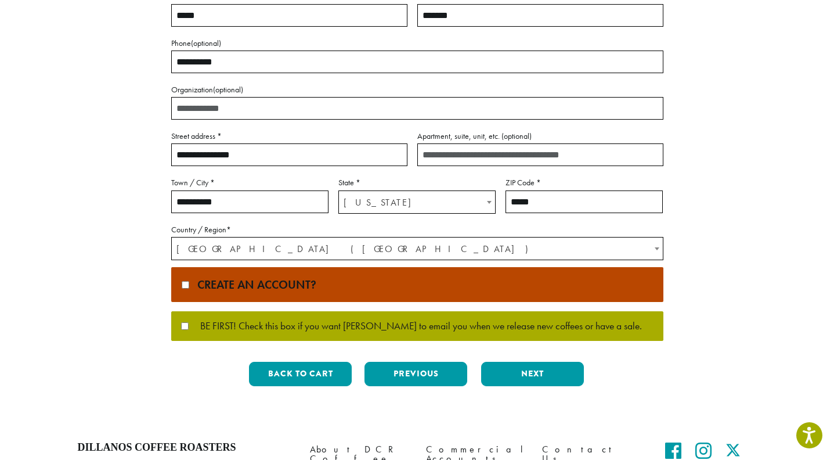
scroll to position [227, 0]
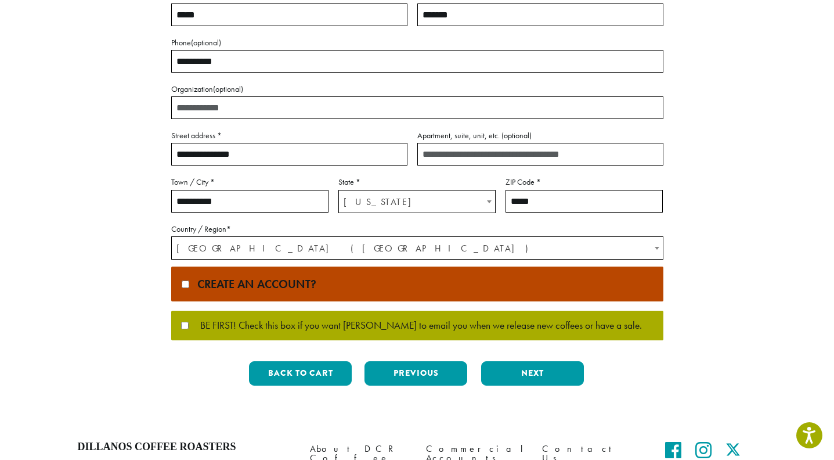
click at [190, 283] on label "Create an account?" at bounding box center [417, 284] width 492 height 35
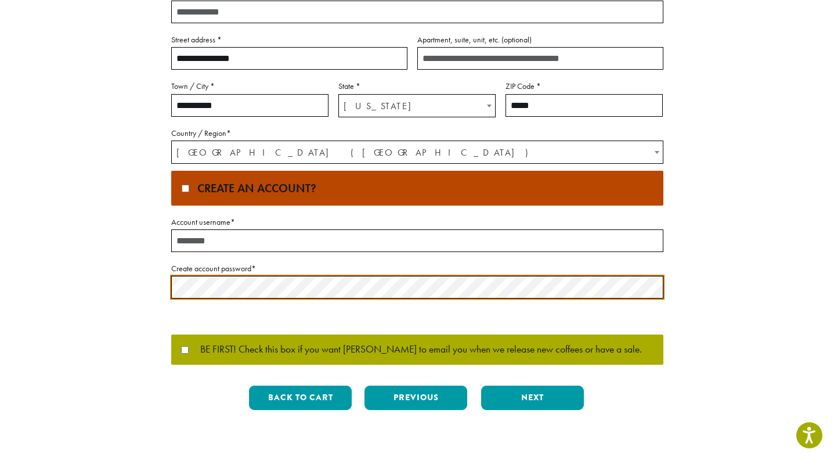
scroll to position [331, 0]
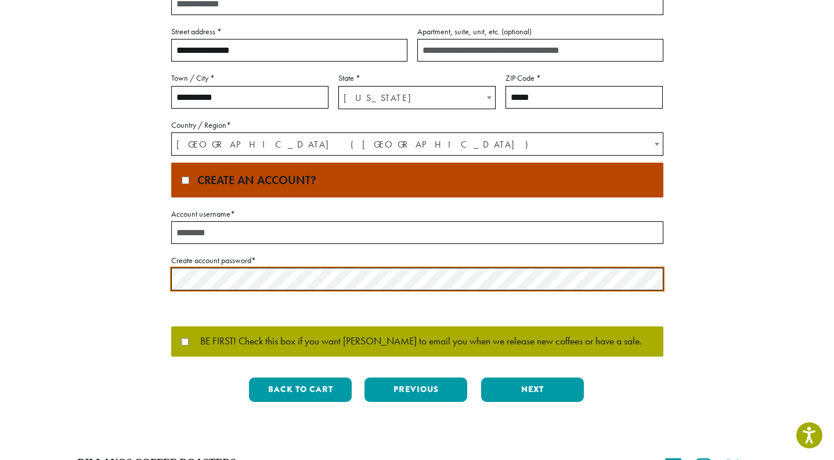
click at [207, 228] on input "Account username *" at bounding box center [417, 232] width 492 height 23
type input "**********"
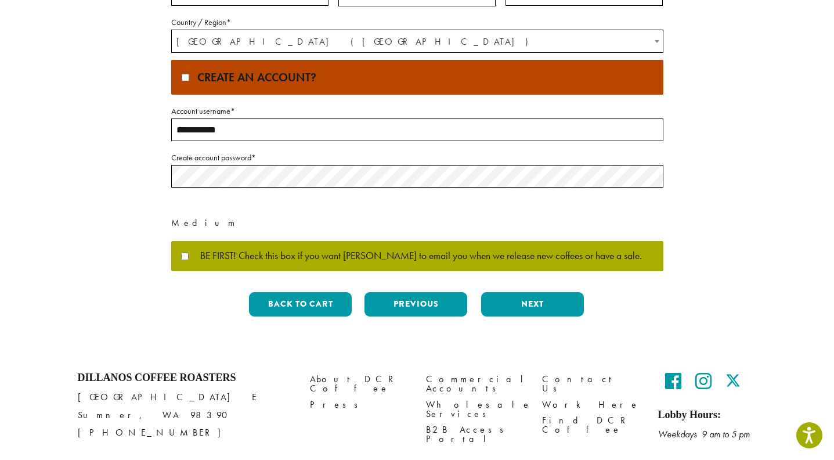
scroll to position [434, 0]
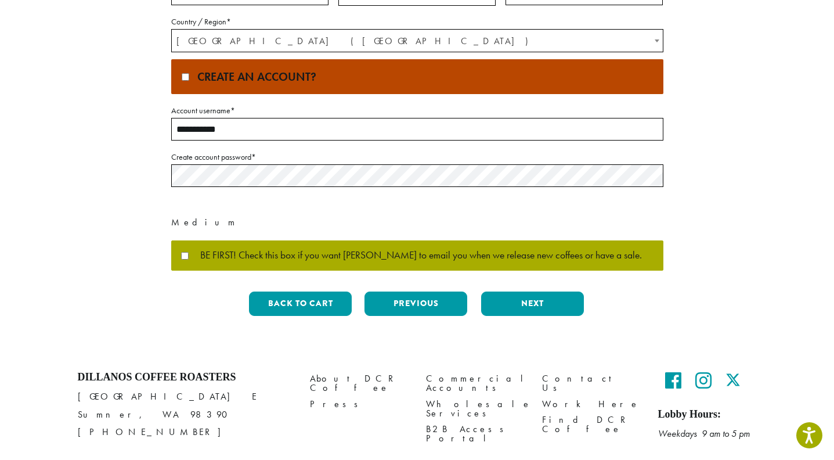
click at [388, 257] on span "BE FIRST! Check this box if you want [PERSON_NAME] to email you when we release…" at bounding box center [415, 255] width 453 height 10
click at [556, 300] on button "Next" at bounding box center [532, 303] width 103 height 24
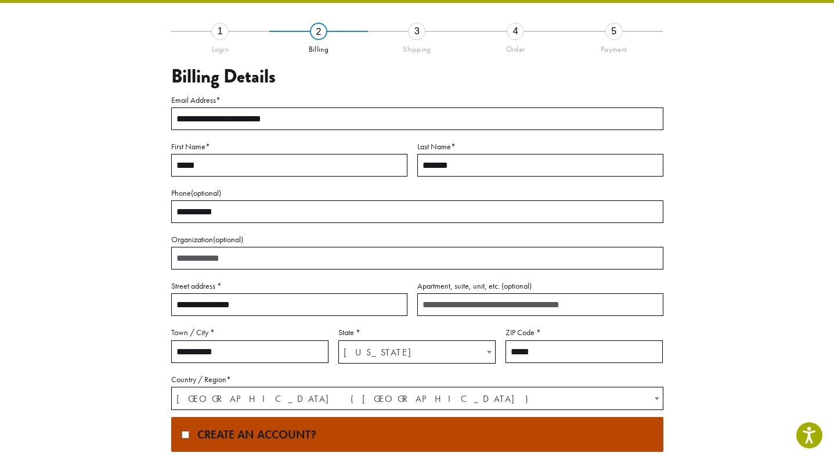
scroll to position [30, 0]
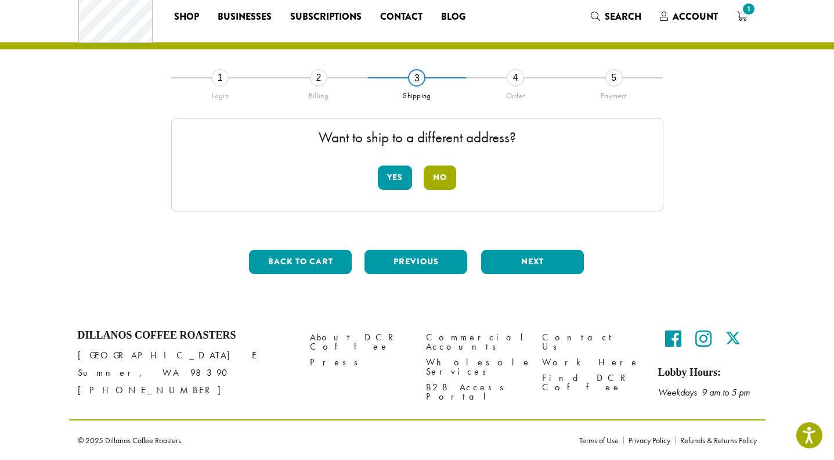
click at [442, 189] on button "No" at bounding box center [440, 177] width 33 height 24
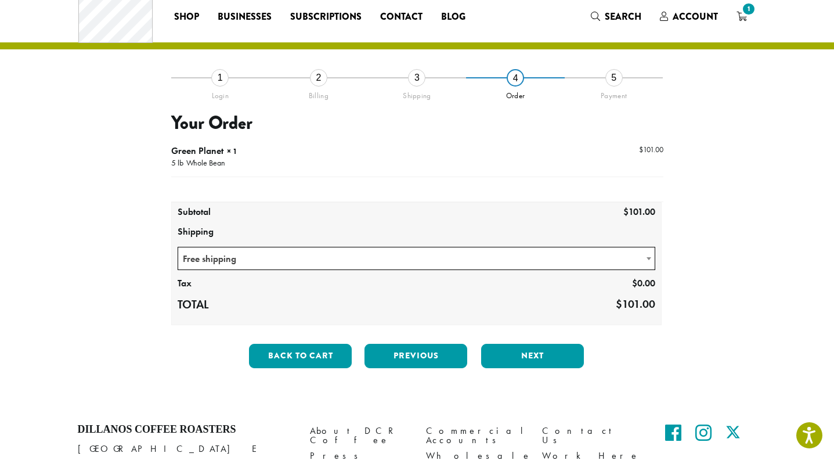
click at [458, 252] on span "Free shipping" at bounding box center [416, 258] width 477 height 23
click at [722, 280] on div "**********" at bounding box center [418, 227] width 662 height 300
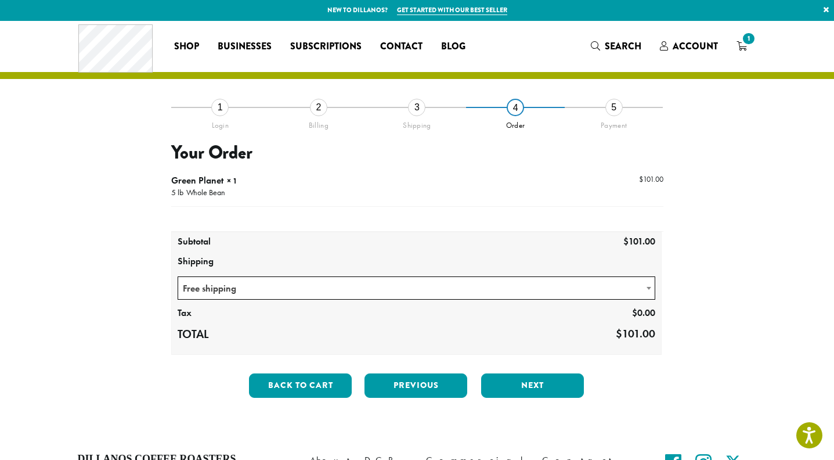
scroll to position [0, 0]
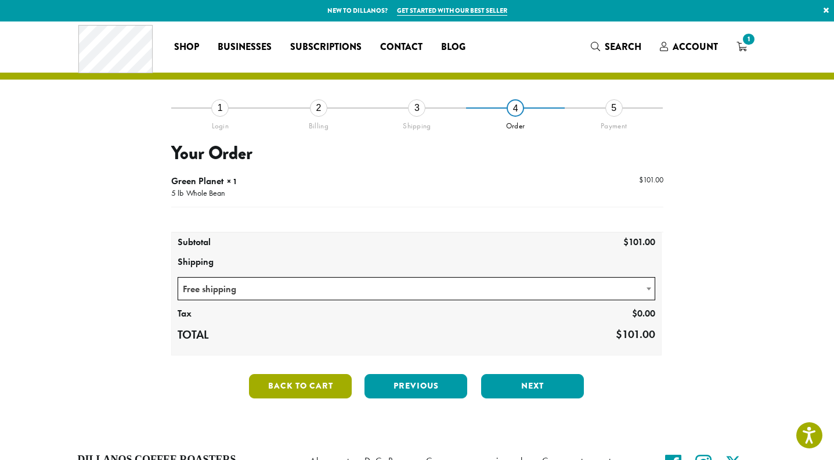
click at [288, 390] on button "Back to cart" at bounding box center [300, 386] width 103 height 24
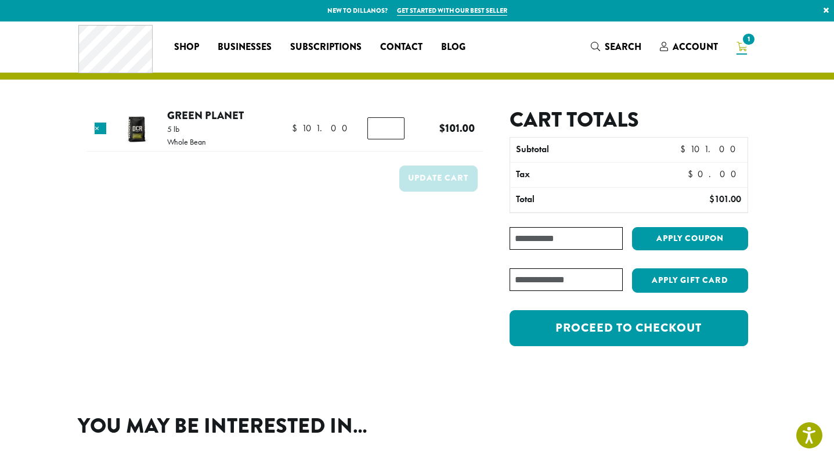
click at [137, 126] on img at bounding box center [137, 129] width 38 height 38
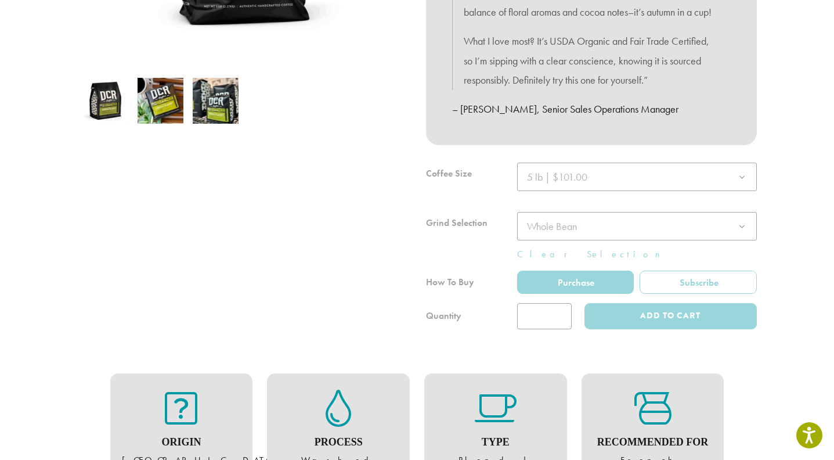
scroll to position [348, 0]
click at [632, 199] on div at bounding box center [591, 245] width 331 height 167
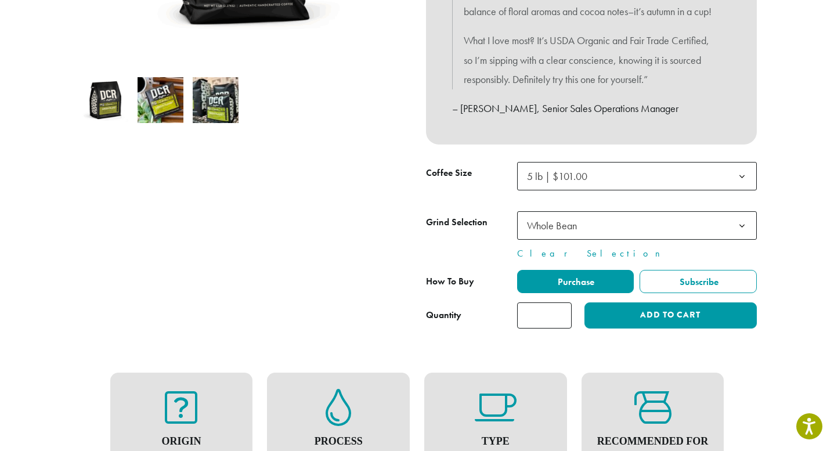
click at [631, 190] on span "5 lb | $101.00" at bounding box center [637, 176] width 240 height 28
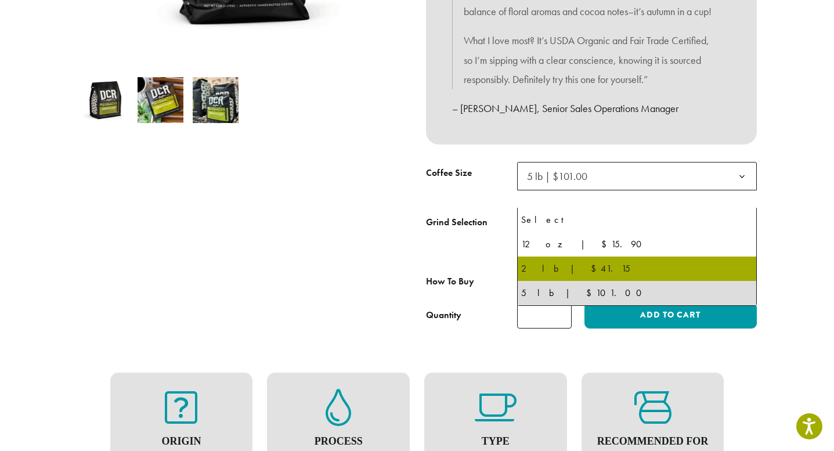
select select "**********"
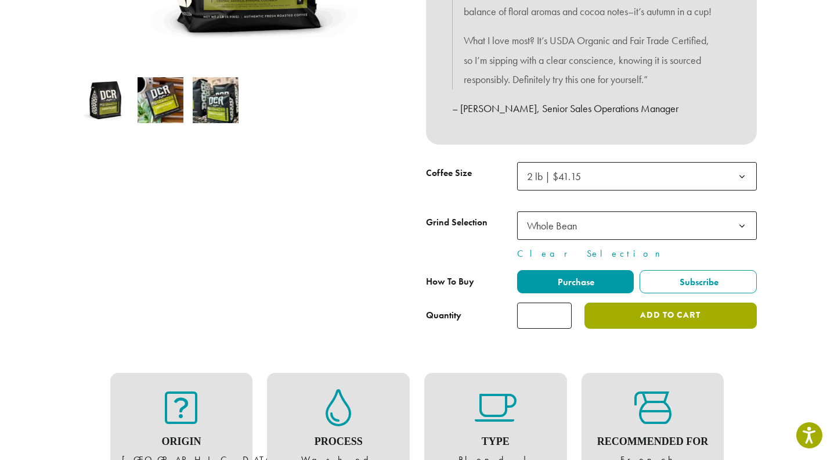
click at [686, 329] on button "Add to cart" at bounding box center [671, 316] width 172 height 26
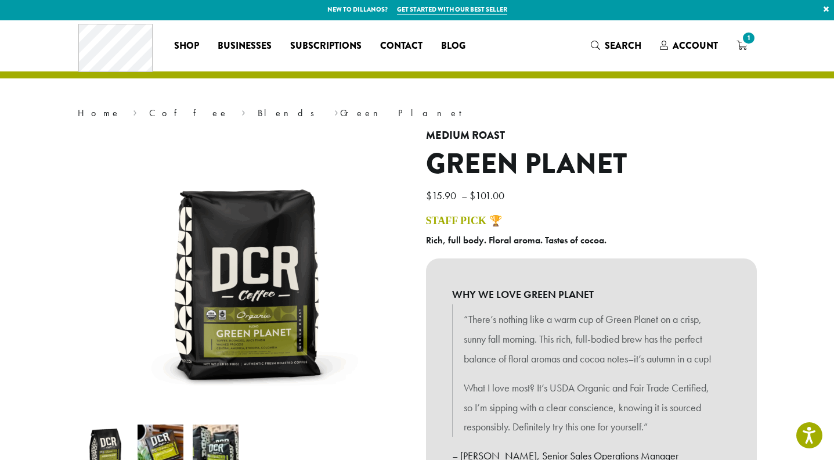
scroll to position [0, 0]
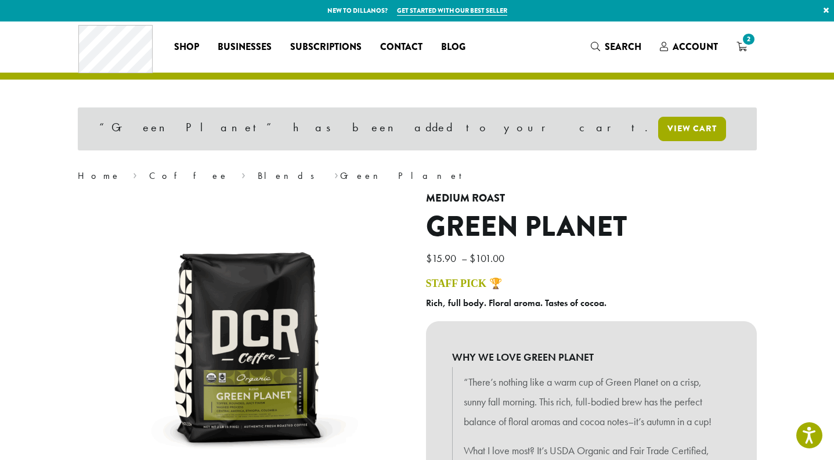
click at [658, 132] on link "View cart" at bounding box center [692, 129] width 68 height 24
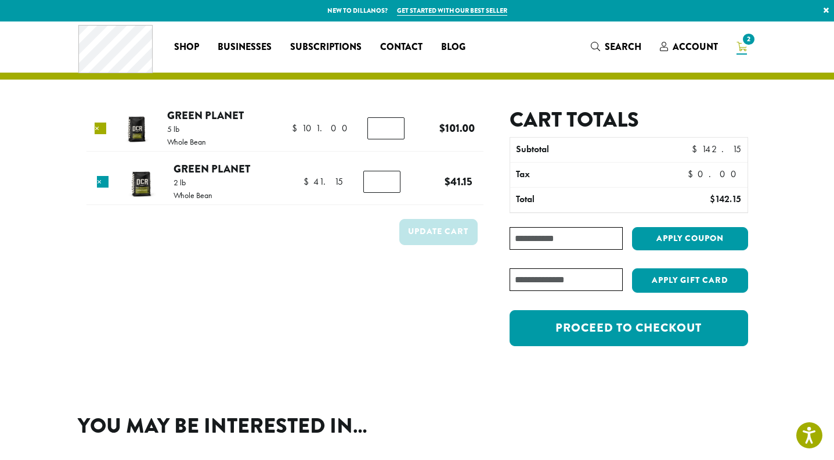
click at [101, 127] on link "×" at bounding box center [101, 129] width 12 height 12
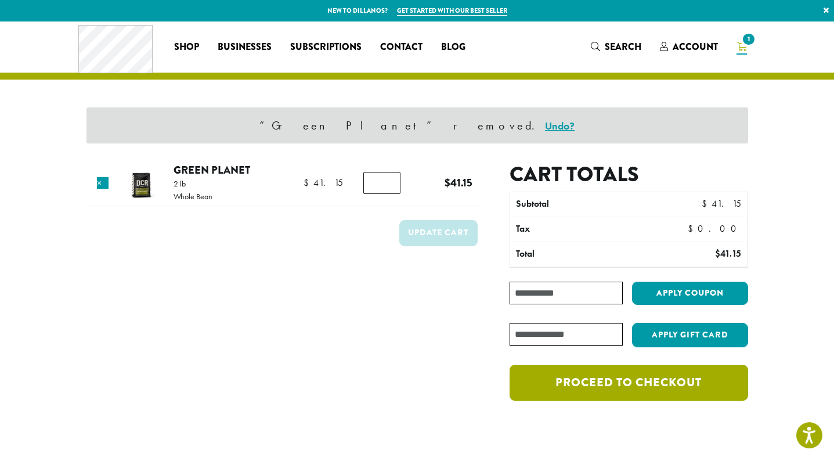
click at [686, 384] on link "Proceed to checkout" at bounding box center [629, 383] width 238 height 36
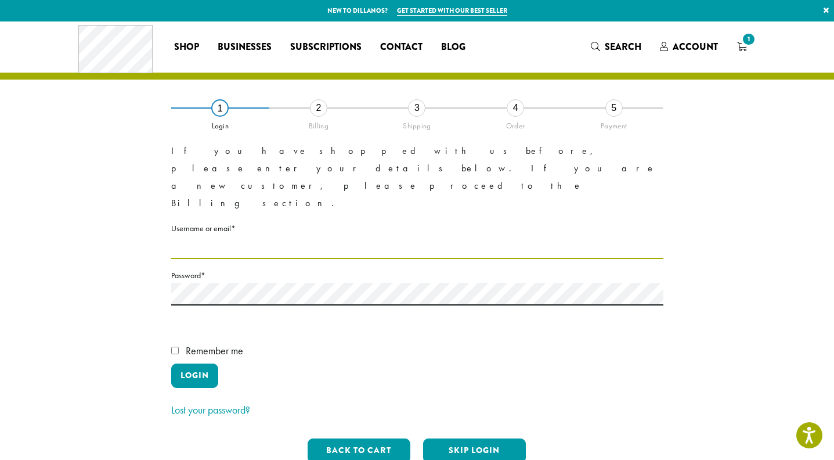
click at [247, 236] on input "Username or email * Required" at bounding box center [417, 247] width 492 height 23
type input "**********"
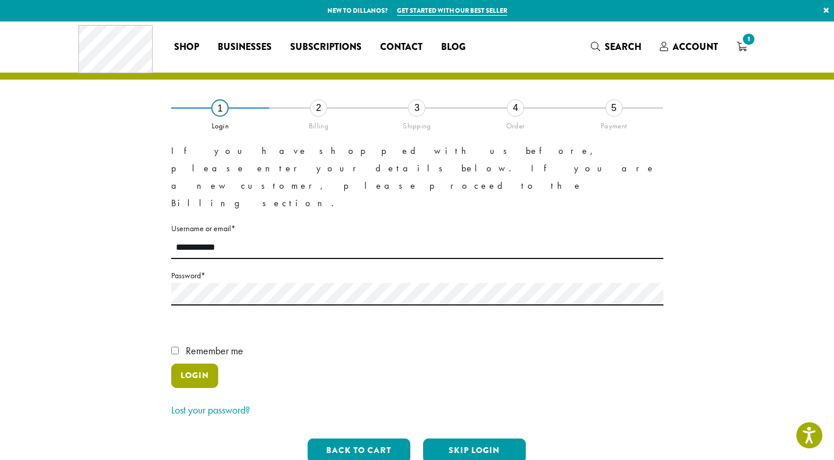
click at [190, 363] on button "Login" at bounding box center [194, 375] width 47 height 24
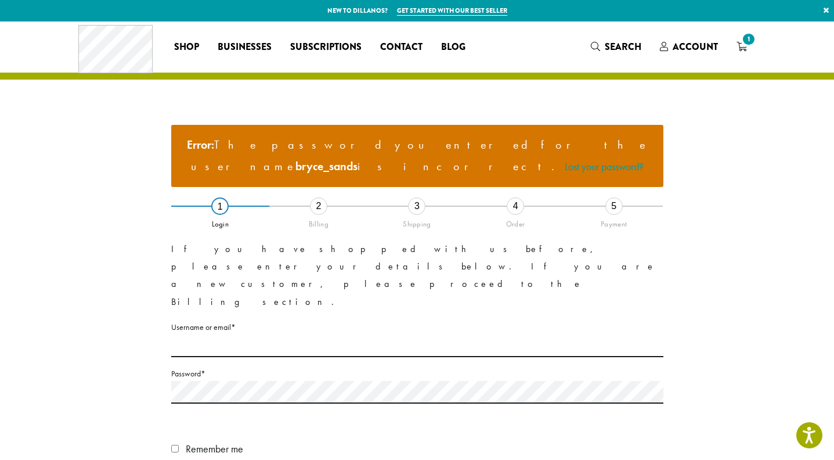
scroll to position [58, 0]
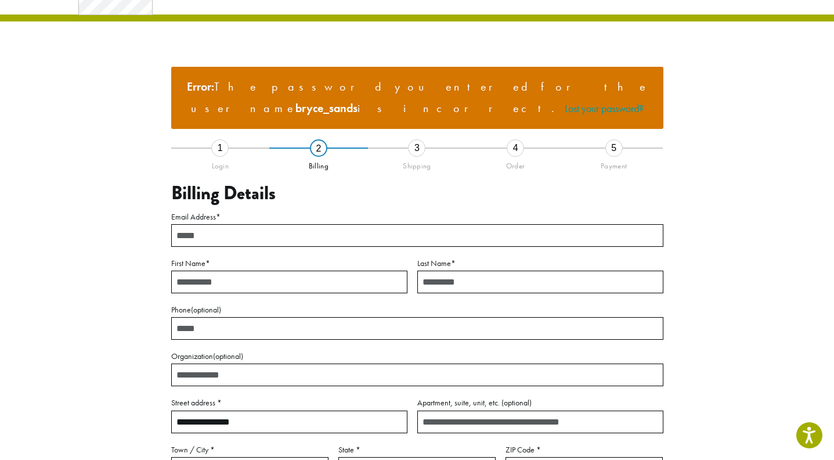
click at [287, 224] on input "Email Address *" at bounding box center [417, 235] width 492 height 23
type input "**********"
type input "*****"
type input "*******"
type input "**********"
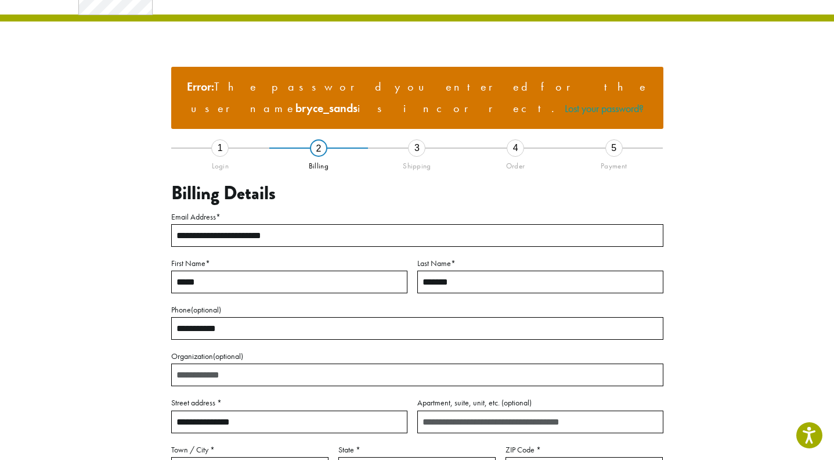
scroll to position [321, 0]
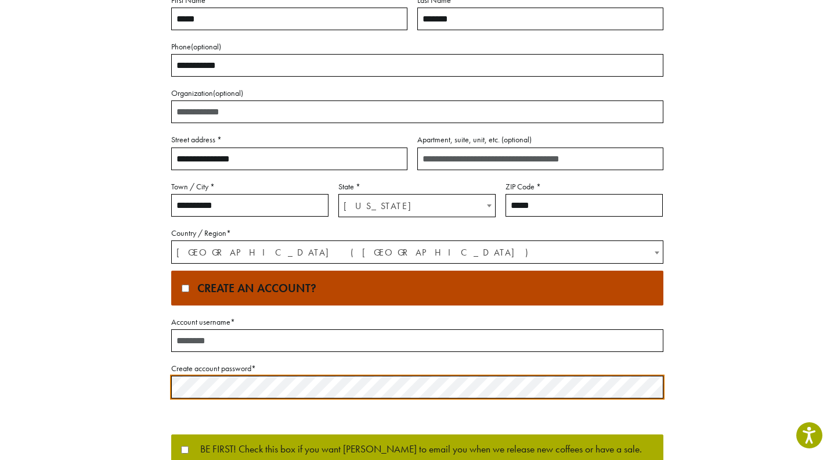
click at [240, 329] on input "Account username *" at bounding box center [417, 340] width 492 height 23
type input "**********"
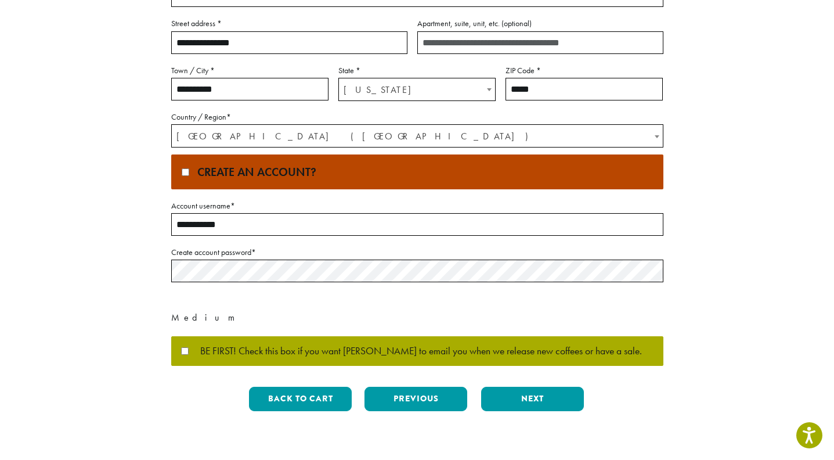
click at [203, 346] on span "BE FIRST! Check this box if you want Dillanos to email you when we release new …" at bounding box center [415, 351] width 453 height 10
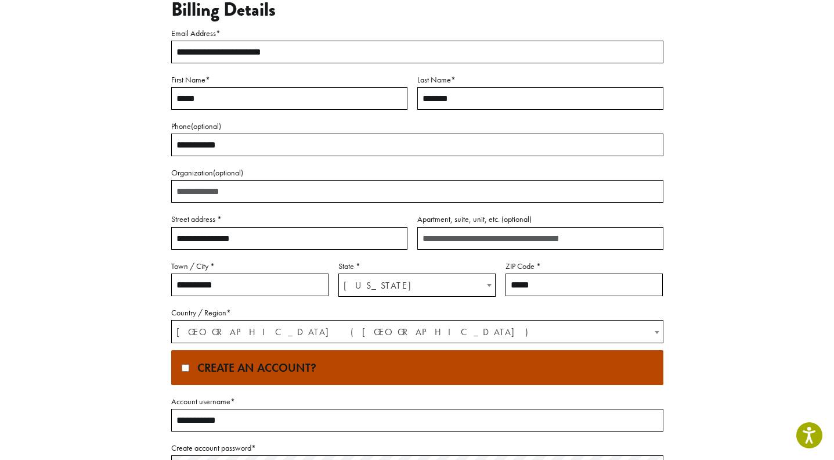
scroll to position [205, 0]
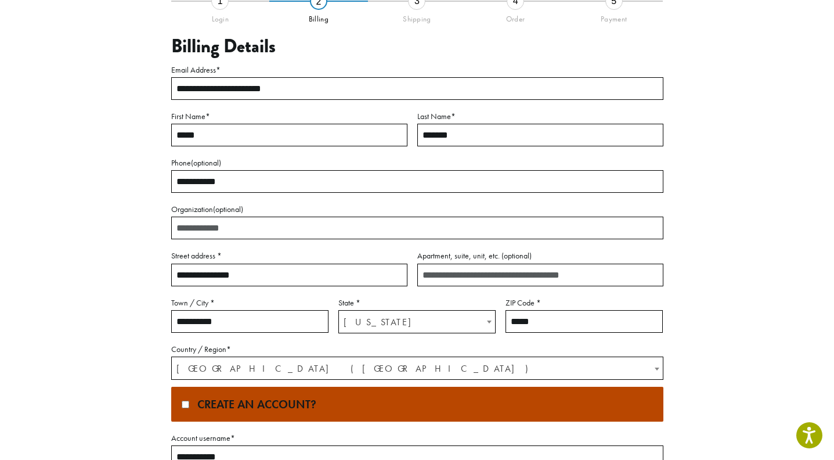
click at [431, 124] on input "*******" at bounding box center [540, 135] width 246 height 23
type input "*****"
click at [686, 178] on div "**********" at bounding box center [418, 277] width 662 height 750
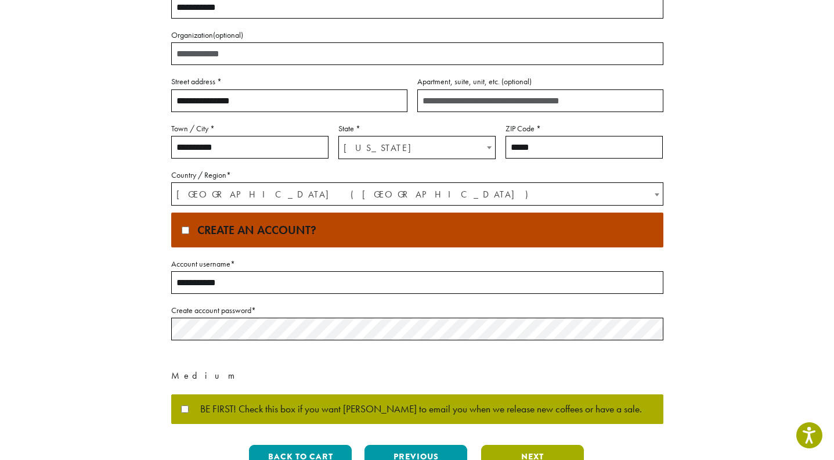
click at [551, 445] on button "Next" at bounding box center [532, 457] width 103 height 24
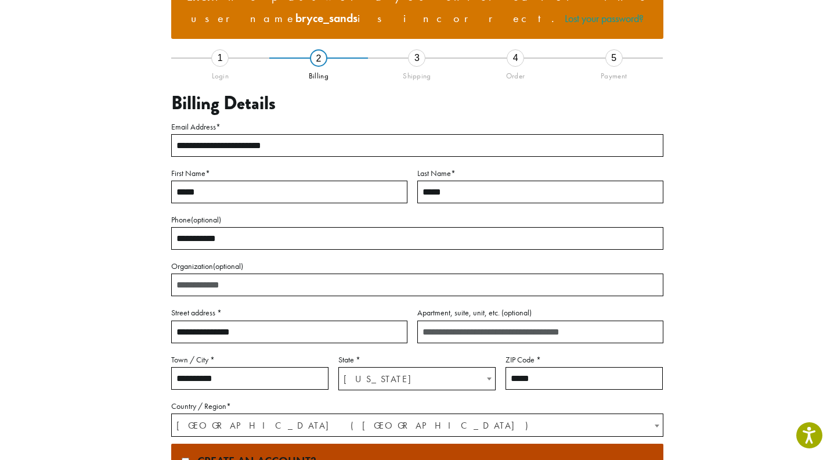
scroll to position [107, 0]
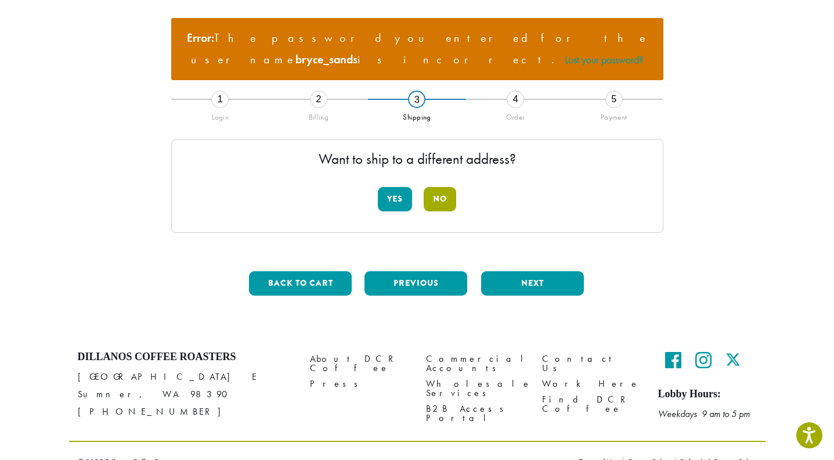
click at [433, 187] on button "No" at bounding box center [440, 199] width 33 height 24
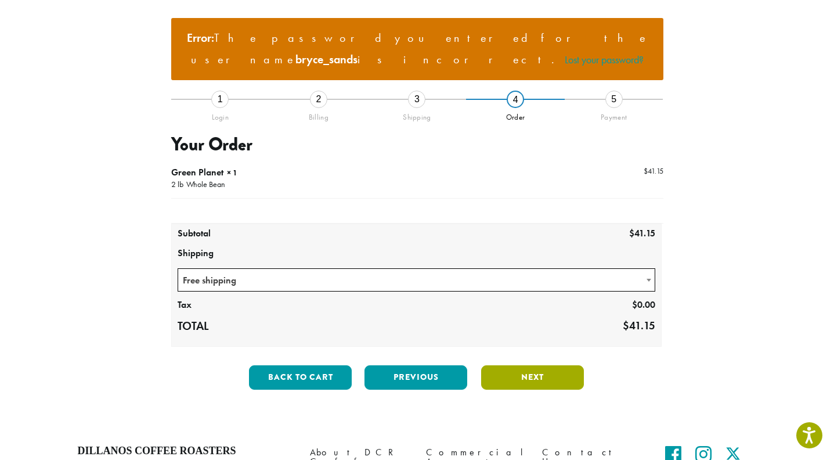
click at [535, 365] on button "Next" at bounding box center [532, 377] width 103 height 24
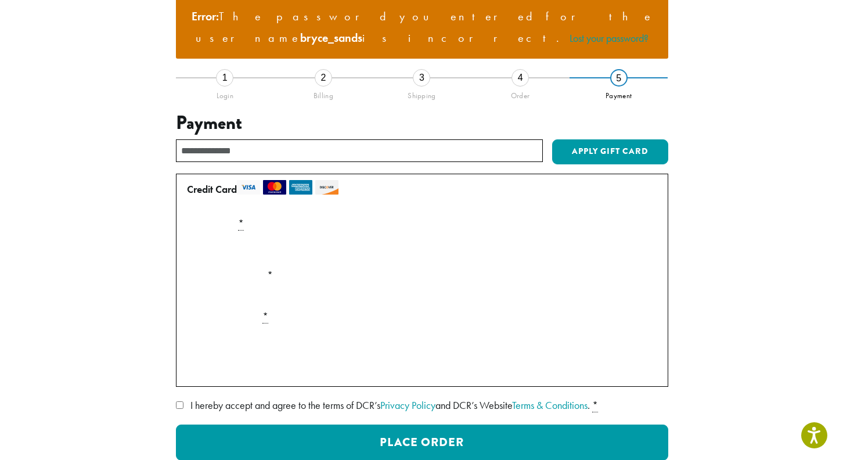
scroll to position [174, 0]
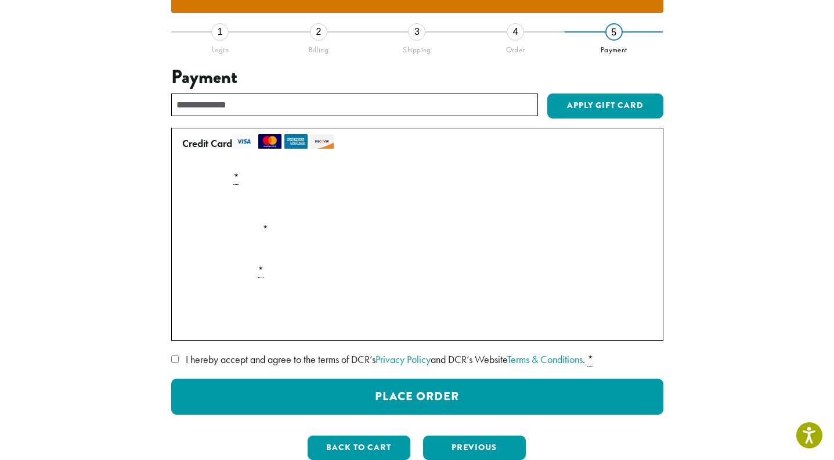
click at [169, 336] on div "**********" at bounding box center [418, 201] width 662 height 536
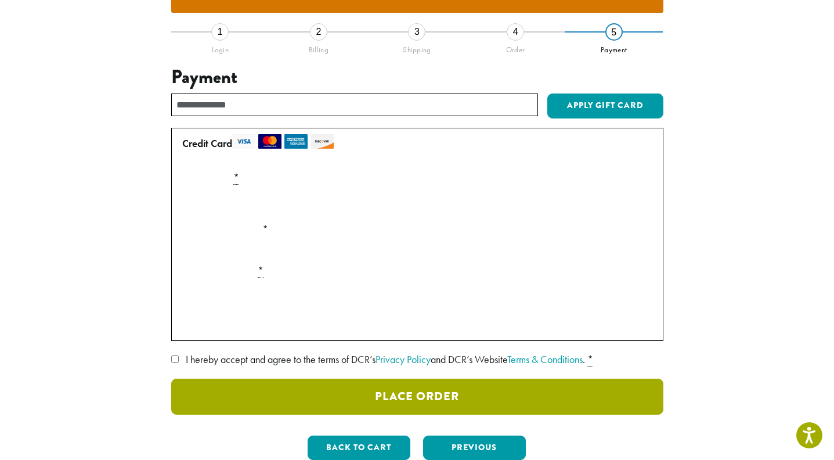
click at [278, 379] on button "Place Order" at bounding box center [417, 397] width 492 height 36
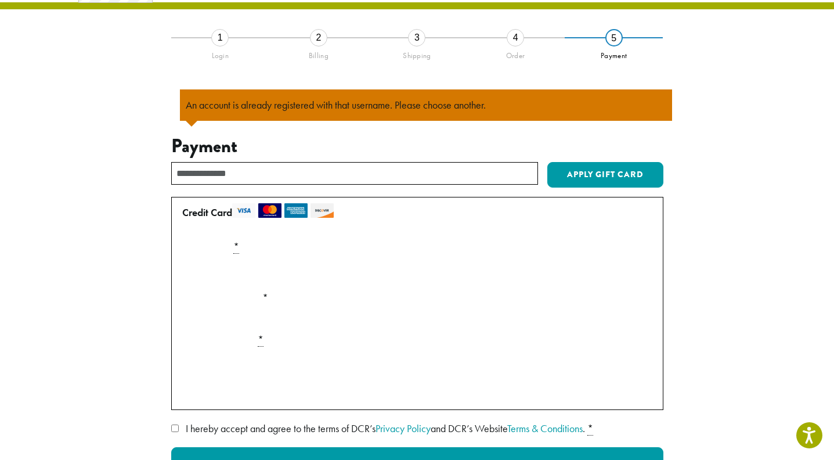
scroll to position [44, 0]
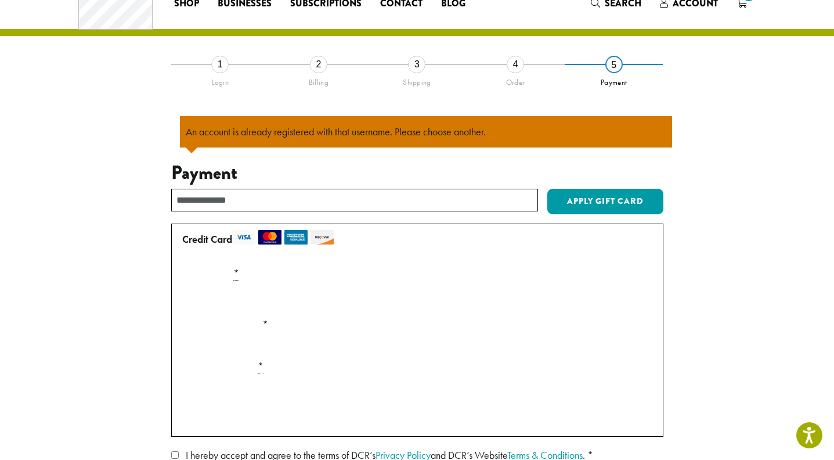
click at [506, 64] on li "4 Order" at bounding box center [515, 81] width 99 height 35
click at [311, 121] on ul "An account is already registered with that username. Please choose another." at bounding box center [426, 131] width 492 height 31
click at [409, 133] on li "An account is already registered with that username. Please choose another." at bounding box center [426, 132] width 481 height 20
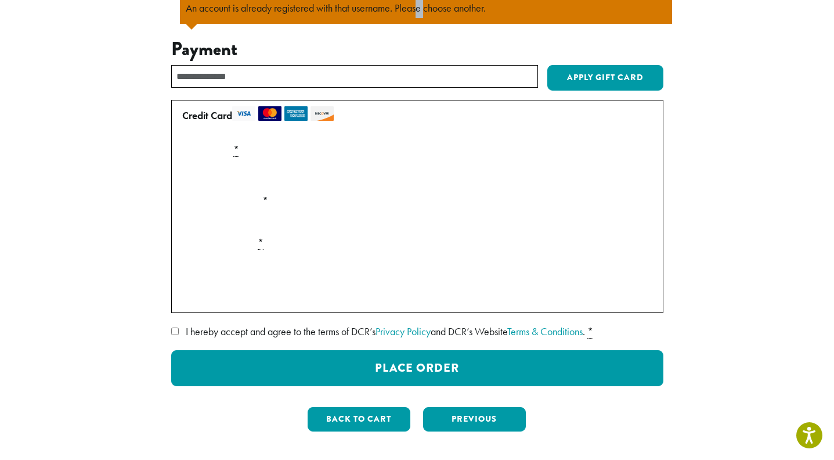
scroll to position [218, 0]
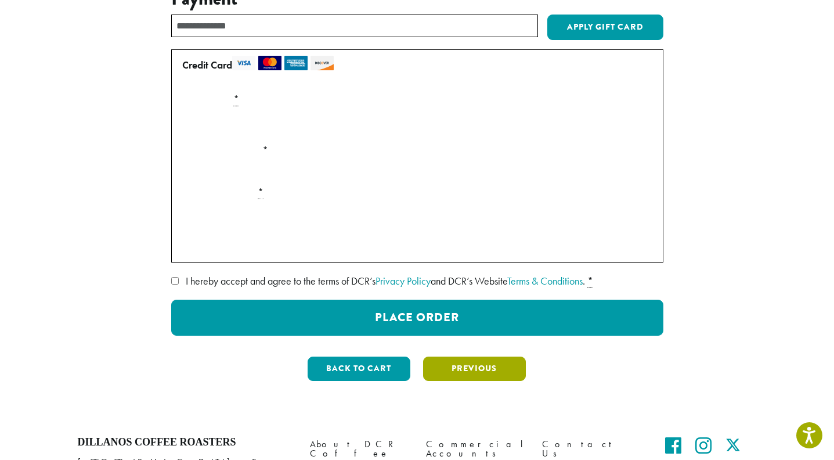
click at [505, 366] on button "Previous" at bounding box center [474, 369] width 103 height 24
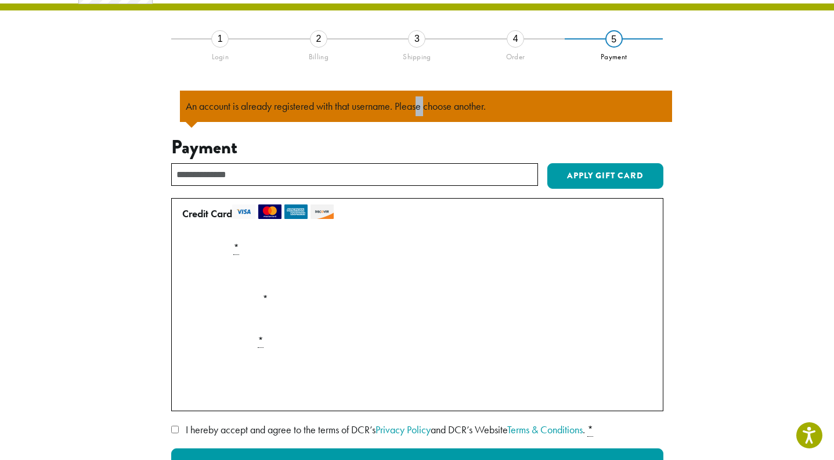
scroll to position [67, 0]
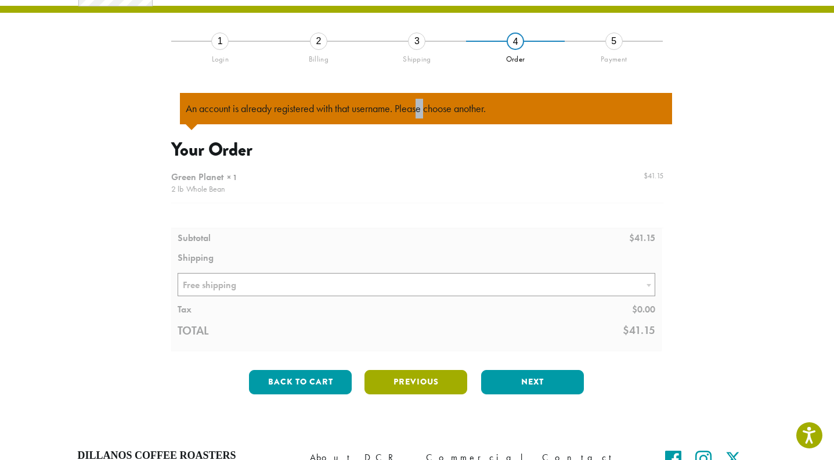
click at [423, 385] on button "Previous" at bounding box center [416, 382] width 103 height 24
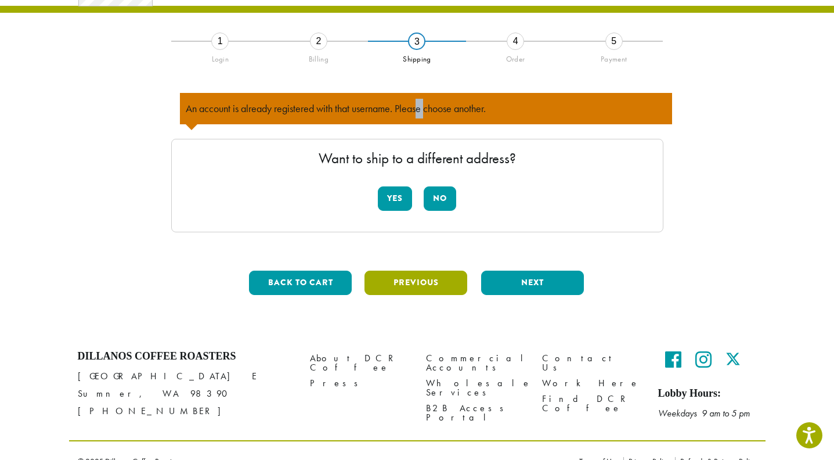
click at [400, 279] on button "Previous" at bounding box center [416, 283] width 103 height 24
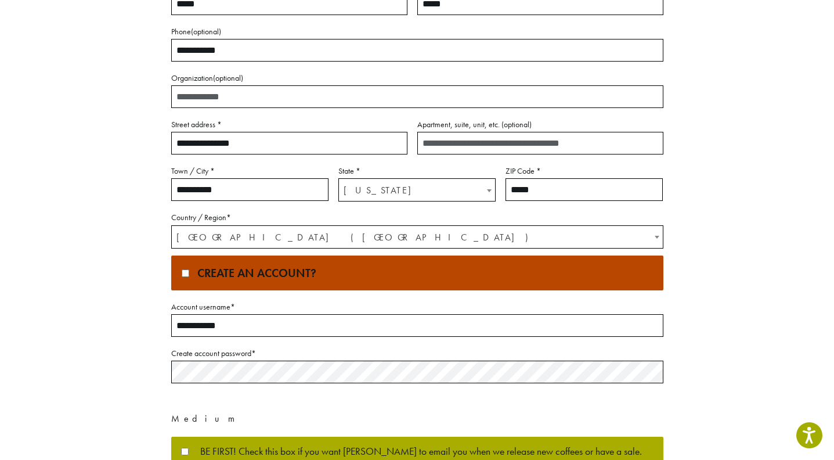
scroll to position [357, 0]
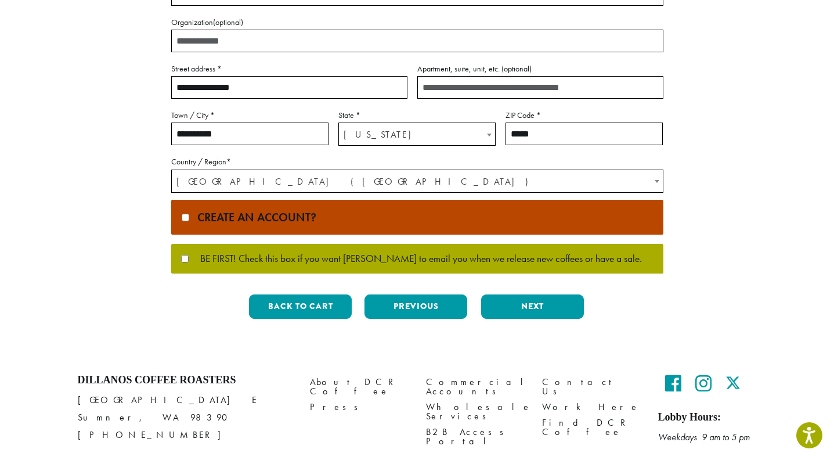
click at [329, 257] on span "BE FIRST! Check this box if you want Dillanos to email you when we release new …" at bounding box center [415, 259] width 453 height 10
click at [545, 314] on button "Next" at bounding box center [532, 306] width 103 height 24
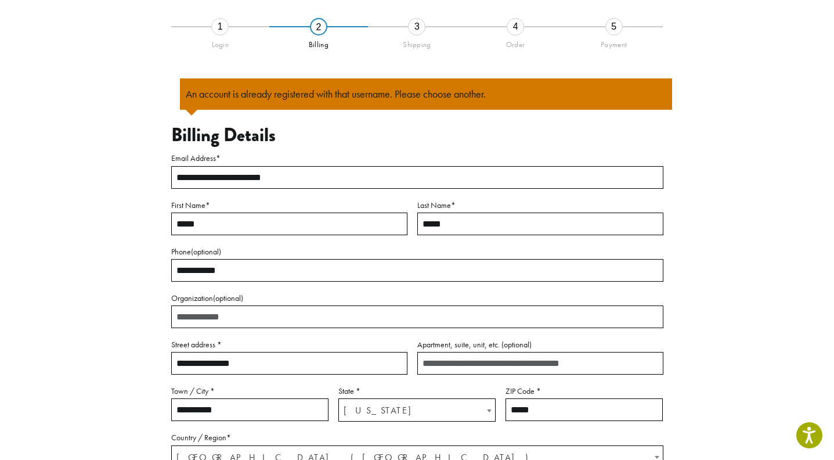
scroll to position [67, 0]
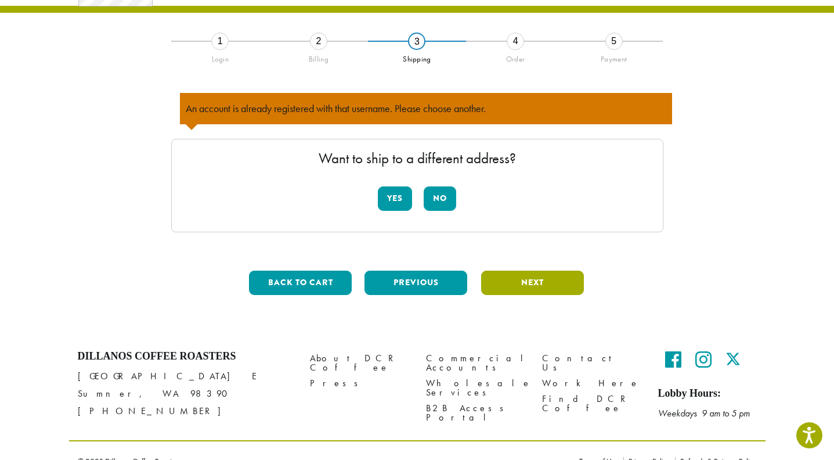
click at [557, 286] on button "Next" at bounding box center [532, 283] width 103 height 24
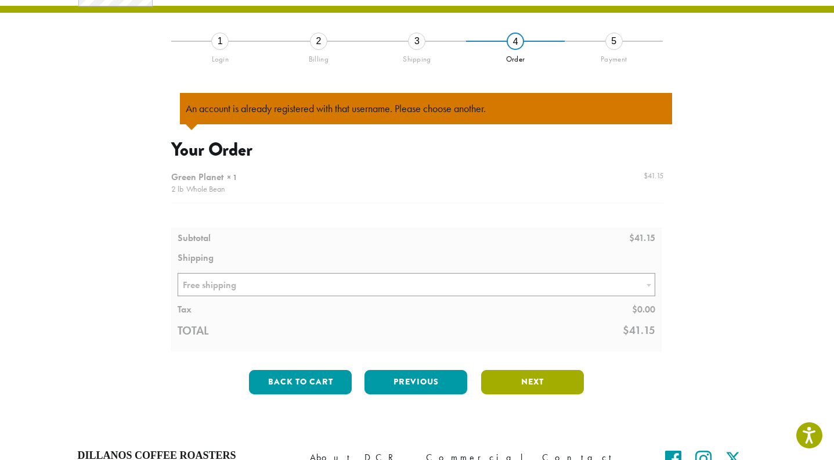
click at [557, 387] on button "Next" at bounding box center [532, 382] width 103 height 24
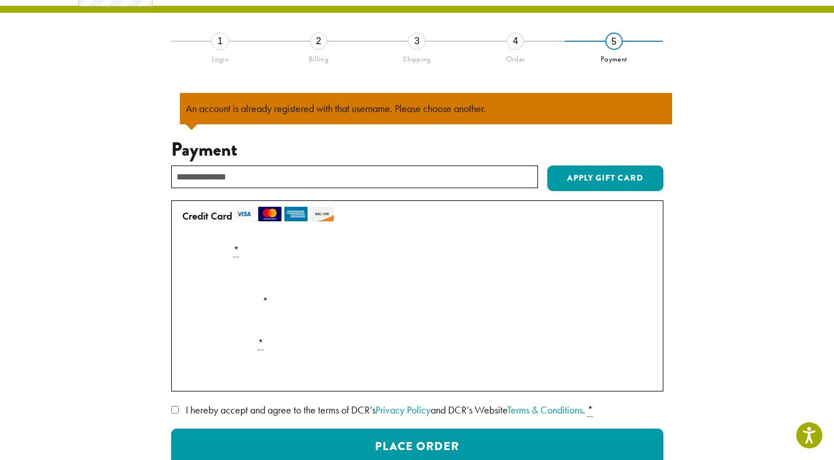
click at [290, 297] on label "Expiration (MM/YY) *" at bounding box center [418, 301] width 480 height 19
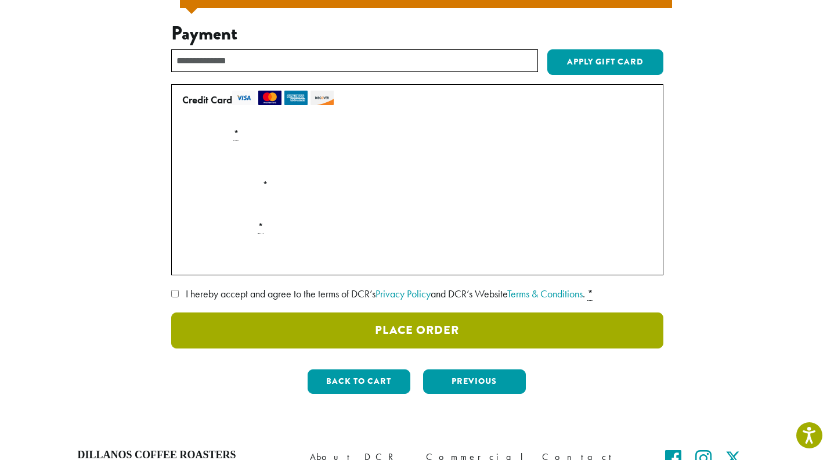
click at [492, 319] on button "Place Order" at bounding box center [417, 330] width 492 height 36
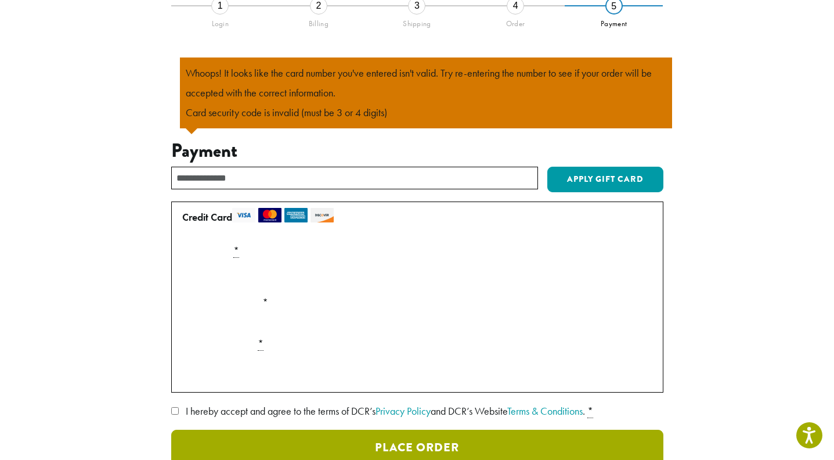
scroll to position [102, 0]
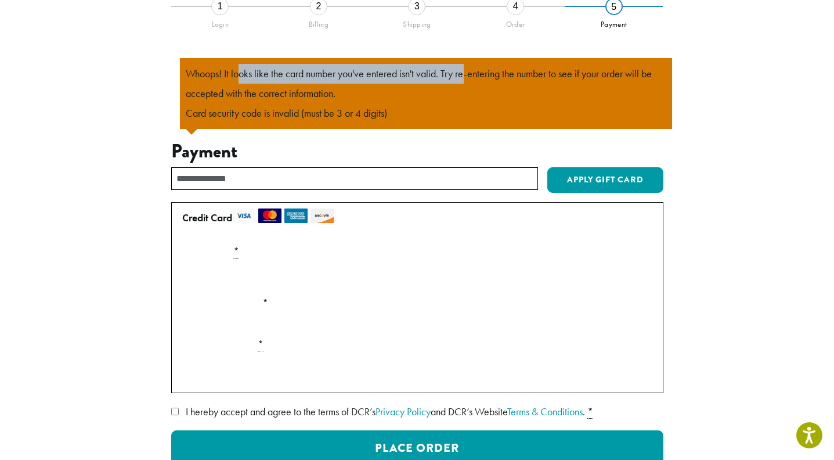
drag, startPoint x: 239, startPoint y: 73, endPoint x: 465, endPoint y: 76, distance: 226.5
click at [465, 76] on li "Whoops! It looks like the card number you've entered isn't valid. Try re-enteri…" at bounding box center [426, 83] width 481 height 39
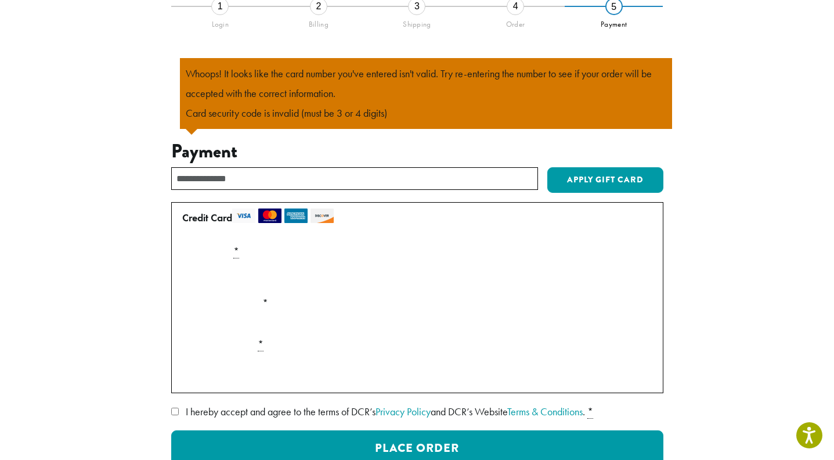
drag, startPoint x: 465, startPoint y: 76, endPoint x: 431, endPoint y: 91, distance: 36.7
click at [431, 91] on li "Whoops! It looks like the card number you've entered isn't valid. Try re-enteri…" at bounding box center [426, 83] width 481 height 39
click at [232, 356] on div "Payment Info" at bounding box center [418, 370] width 480 height 33
click at [95, 261] on div "**********" at bounding box center [418, 263] width 662 height 515
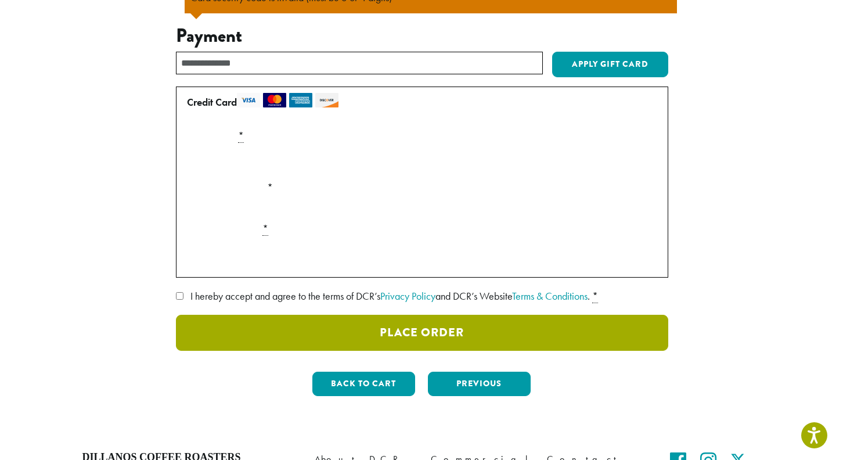
scroll to position [218, 0]
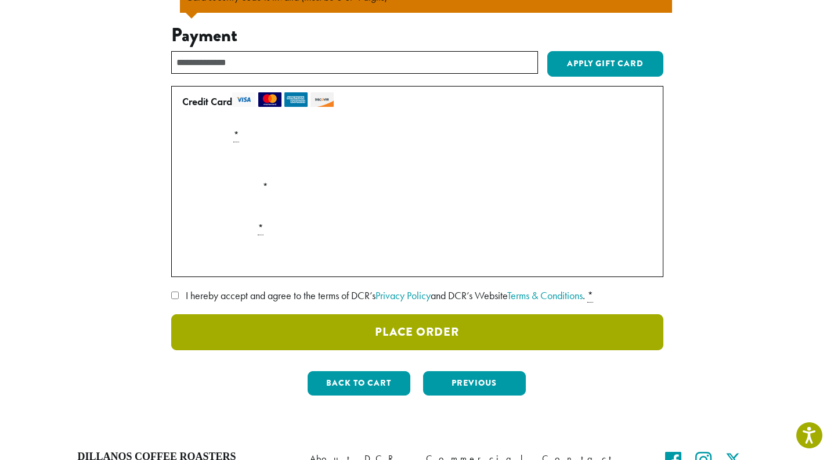
click at [303, 336] on button "Place Order" at bounding box center [417, 332] width 492 height 36
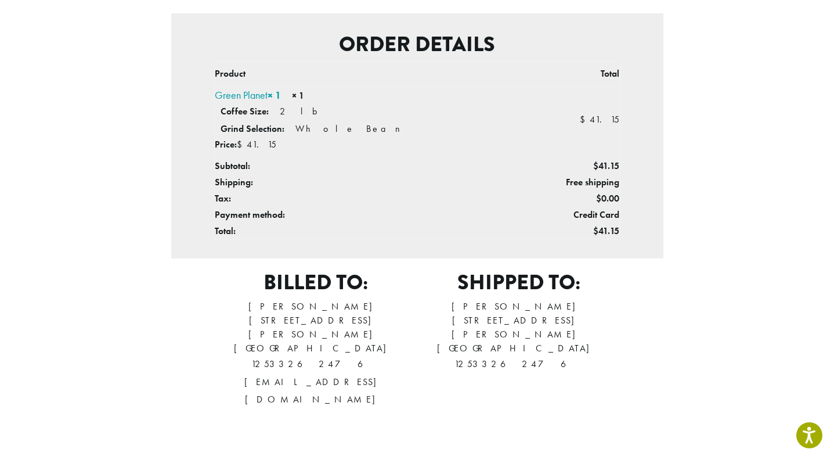
scroll to position [290, 0]
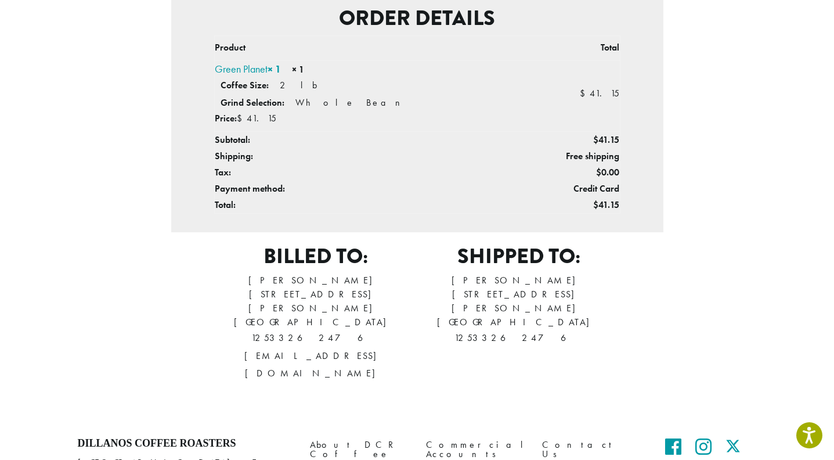
drag, startPoint x: 742, startPoint y: 186, endPoint x: 739, endPoint y: 192, distance: 6.3
click at [742, 186] on div "Thank you. Your order has been received. Order number: 367383 Date: [DATE] Tota…" at bounding box center [418, 104] width 662 height 574
drag, startPoint x: 512, startPoint y: 294, endPoint x: 573, endPoint y: 295, distance: 60.4
click at [573, 295] on address "[PERSON_NAME] [STREET_ADDRESS][PERSON_NAME][PERSON_NAME] 12533262476" at bounding box center [518, 309] width 203 height 73
drag, startPoint x: 573, startPoint y: 295, endPoint x: 595, endPoint y: 332, distance: 43.2
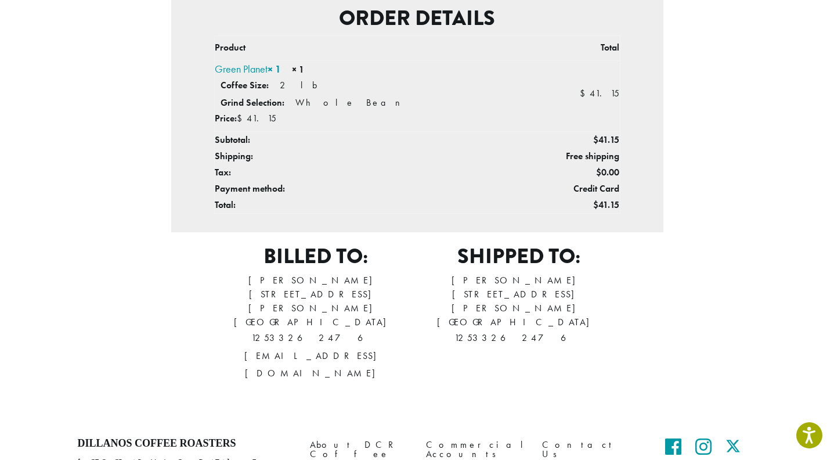
click at [595, 332] on p "12533262476" at bounding box center [518, 337] width 203 height 17
click at [735, 136] on div "Thank you. Your order has been received. Order number: 367383 Date: [DATE] Tota…" at bounding box center [418, 104] width 662 height 574
